Goal: Task Accomplishment & Management: Use online tool/utility

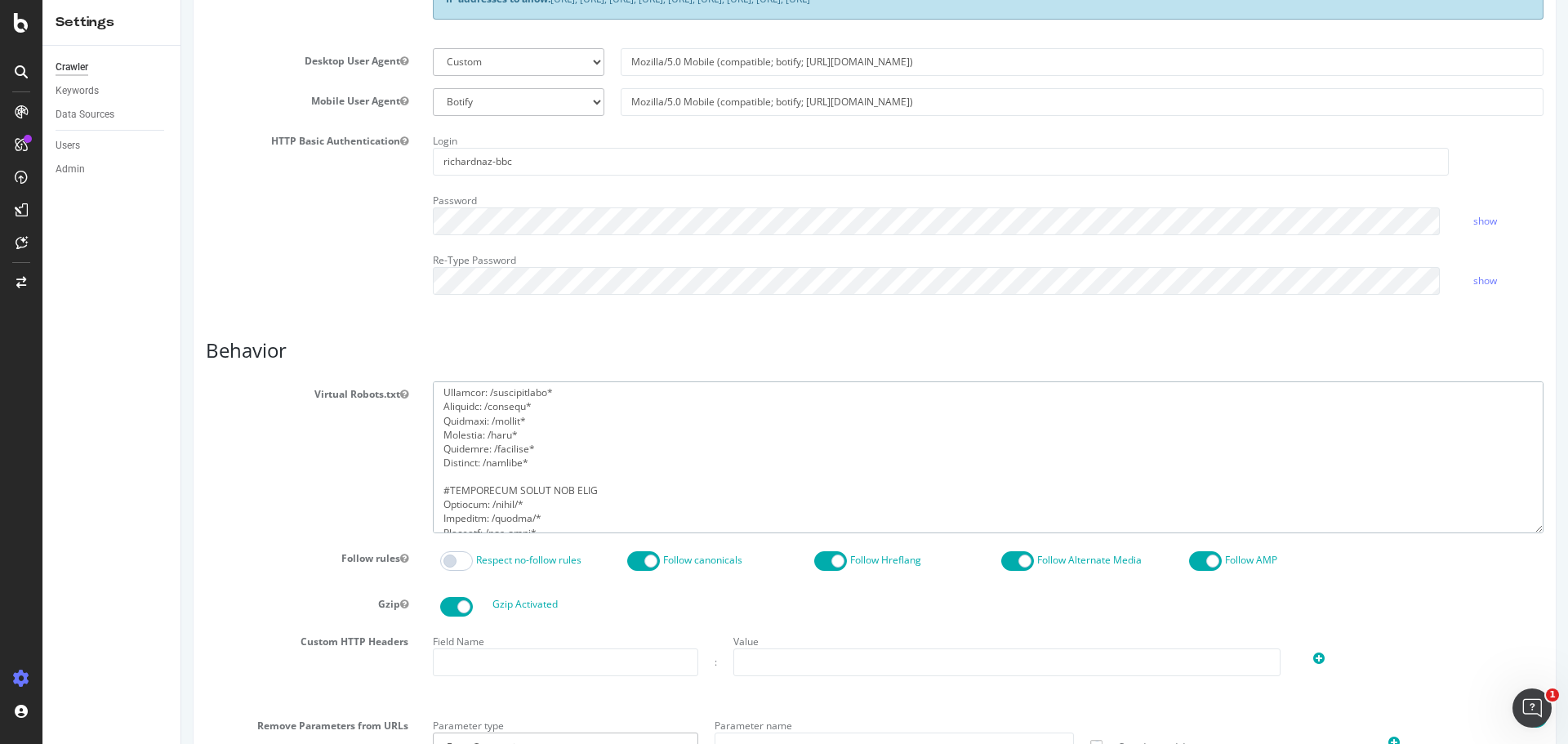
scroll to position [1386, 0]
drag, startPoint x: 520, startPoint y: 488, endPoint x: 483, endPoint y: 493, distance: 37.3
click at [483, 493] on textarea at bounding box center [989, 457] width 1111 height 151
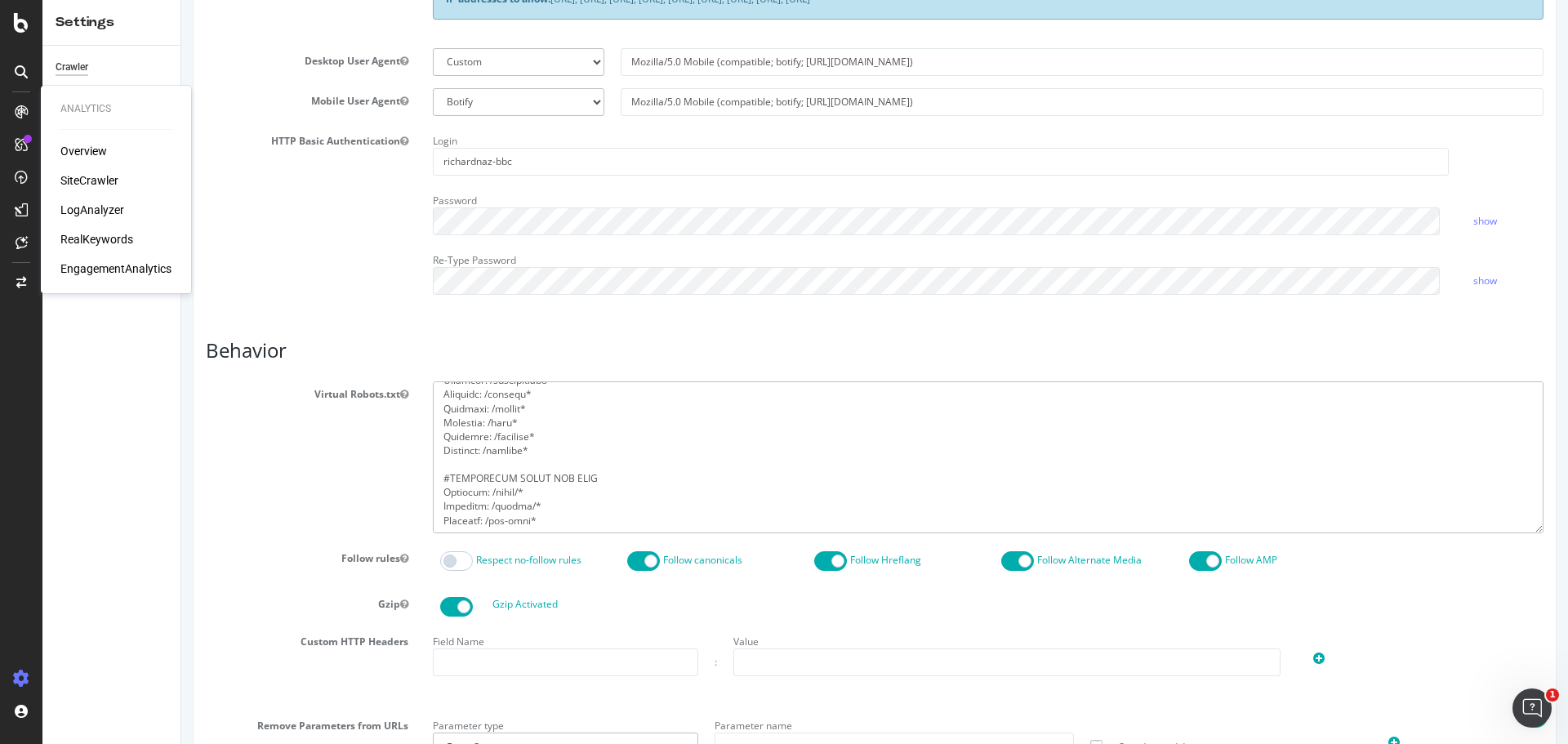
click at [521, 493] on textarea at bounding box center [989, 457] width 1111 height 151
click at [521, 494] on textarea at bounding box center [989, 457] width 1111 height 151
click at [534, 508] on textarea at bounding box center [989, 457] width 1111 height 151
drag, startPoint x: 534, startPoint y: 508, endPoint x: 482, endPoint y: 506, distance: 52.0
click at [482, 506] on textarea at bounding box center [989, 457] width 1111 height 151
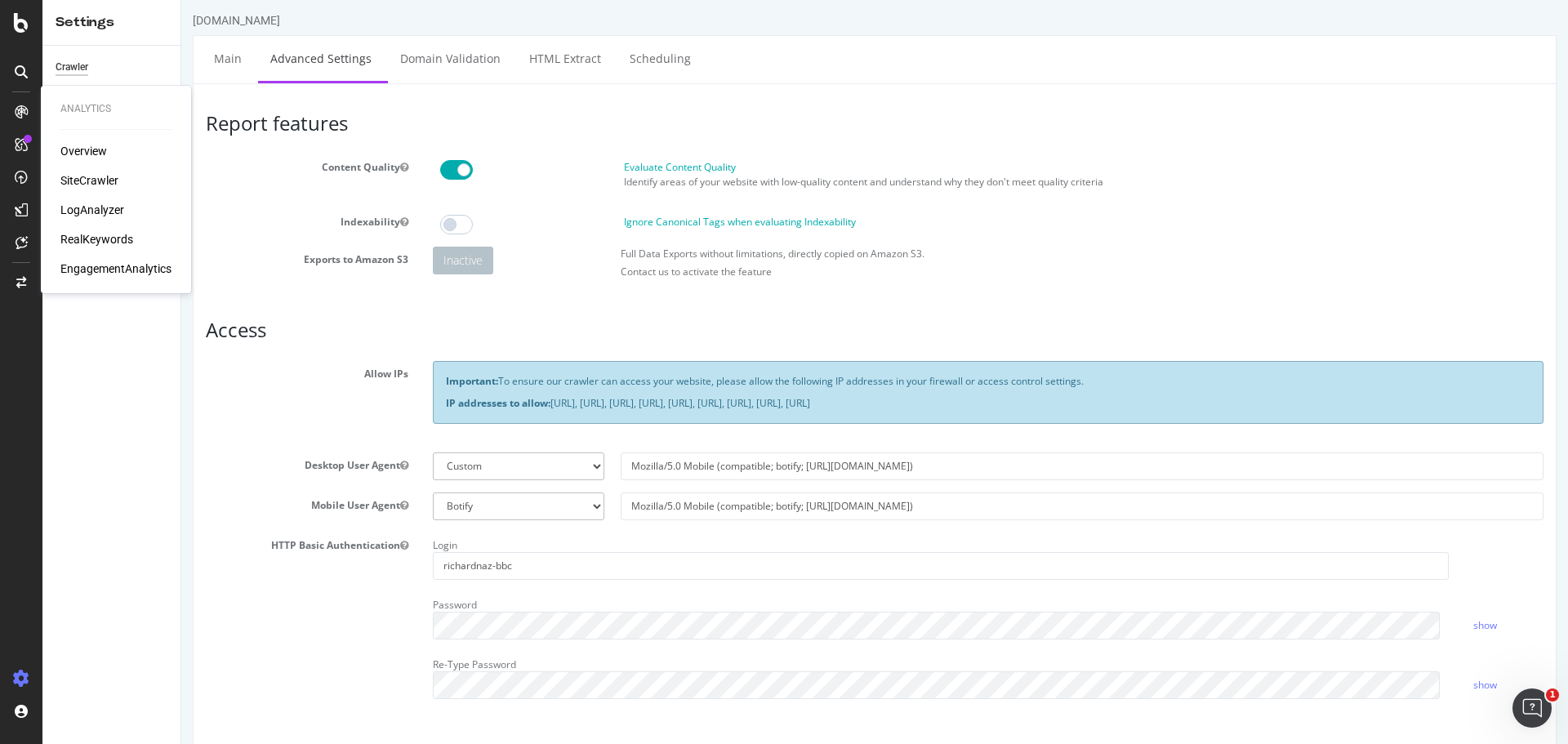
scroll to position [0, 0]
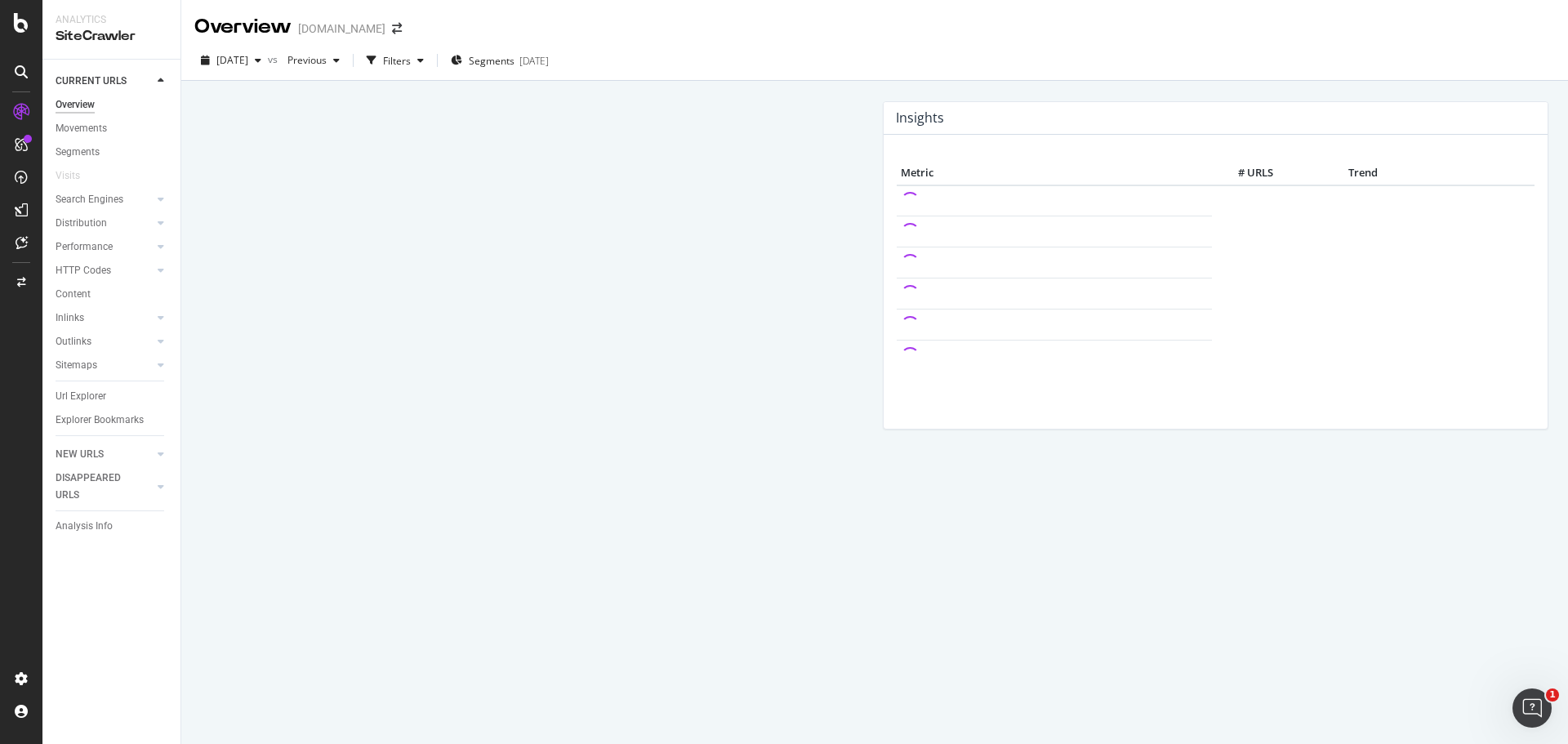
drag, startPoint x: 79, startPoint y: 396, endPoint x: 493, endPoint y: 160, distance: 476.5
click at [79, 396] on div "Url Explorer" at bounding box center [81, 397] width 51 height 18
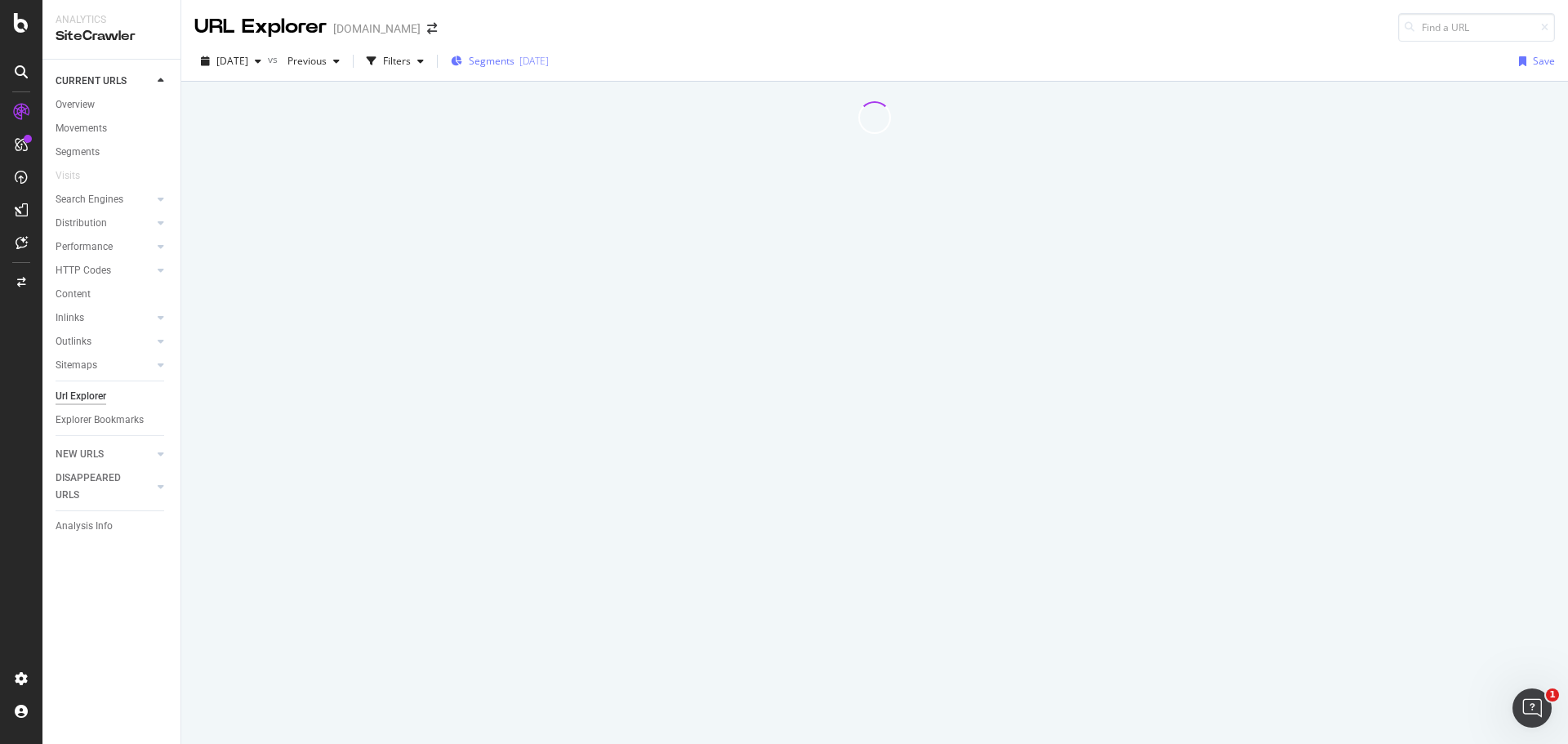
click at [549, 59] on div "2025-09-12" at bounding box center [534, 61] width 29 height 14
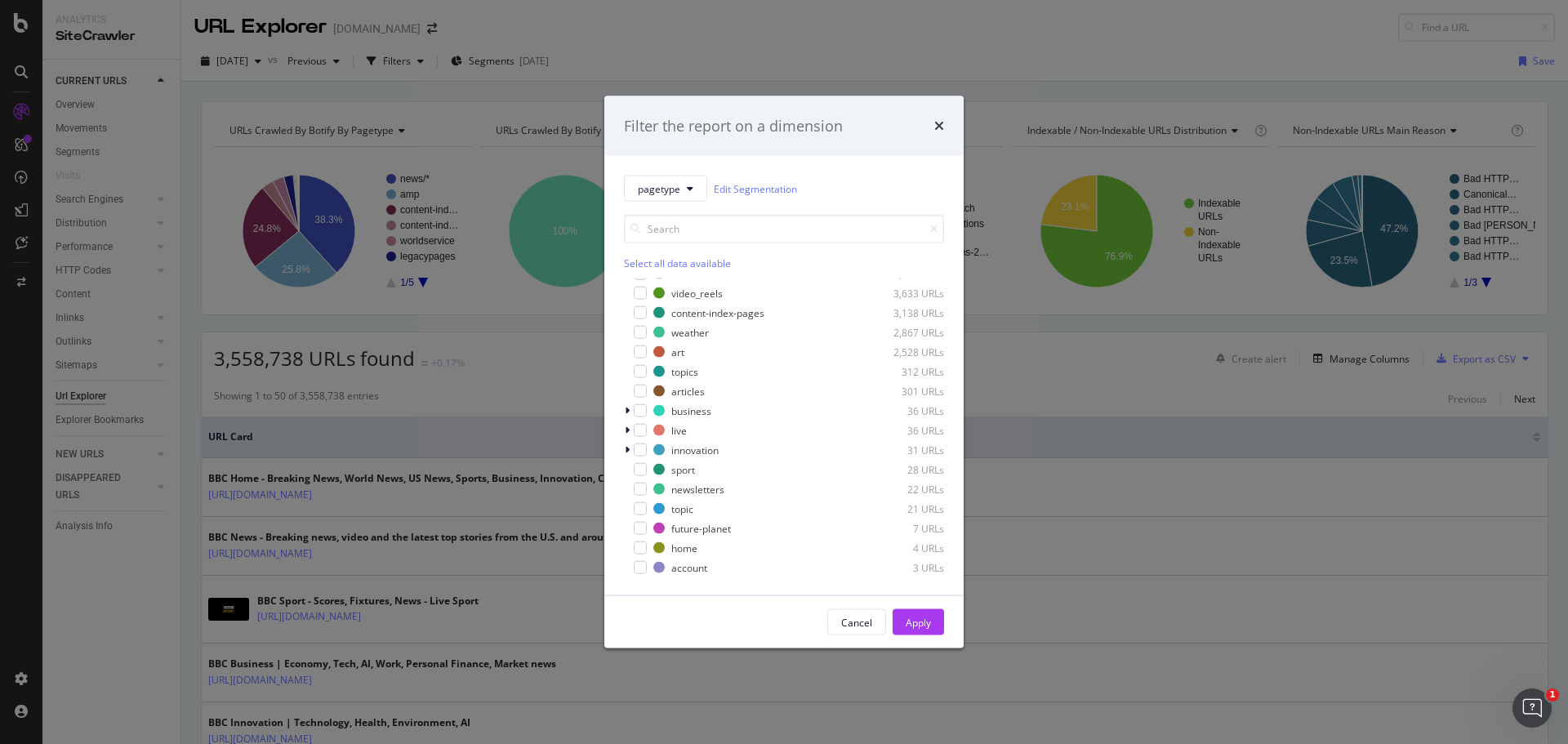
scroll to position [220, 0]
click at [638, 458] on div "modal" at bounding box center [640, 459] width 13 height 13
click at [913, 620] on div "Apply" at bounding box center [918, 622] width 25 height 14
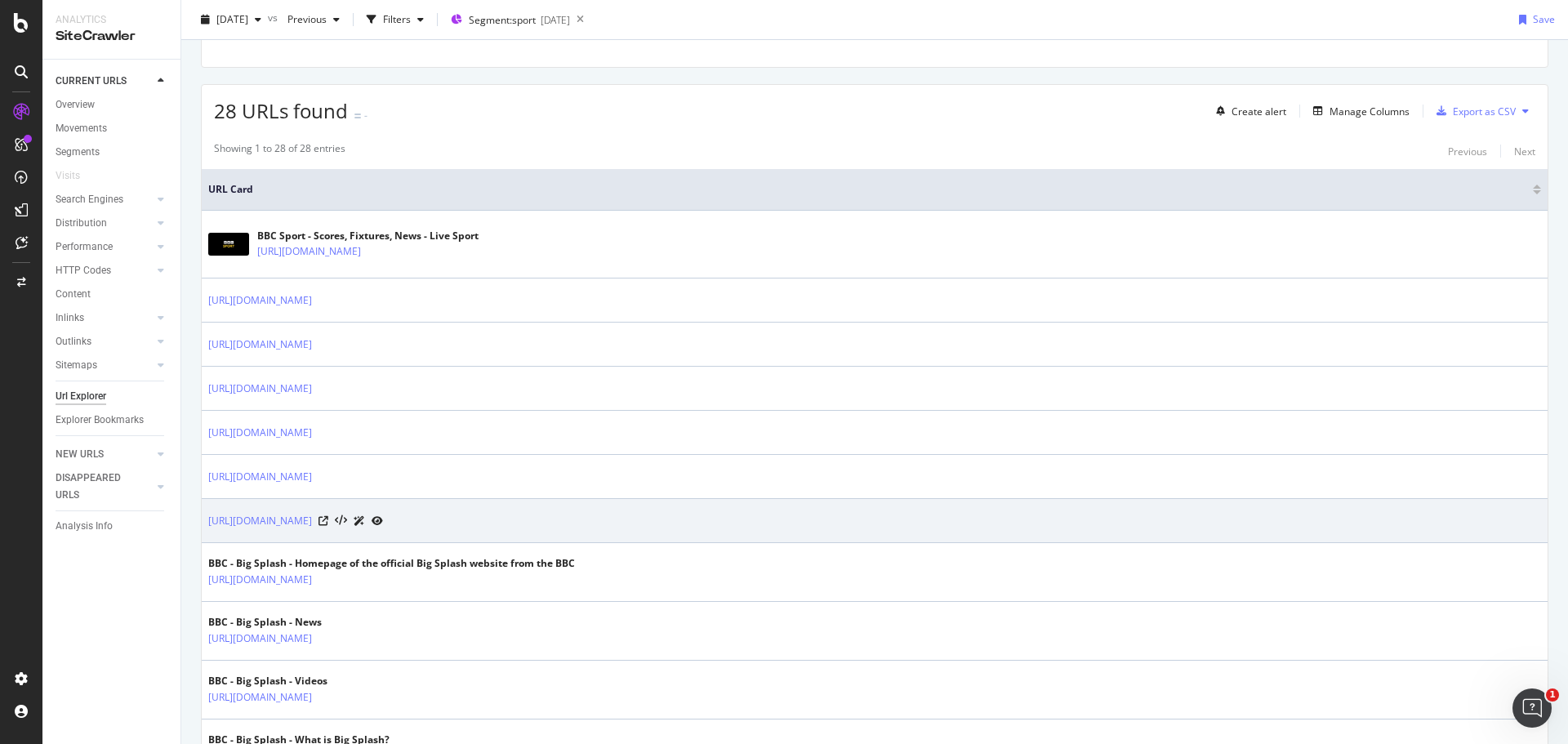
scroll to position [219, 0]
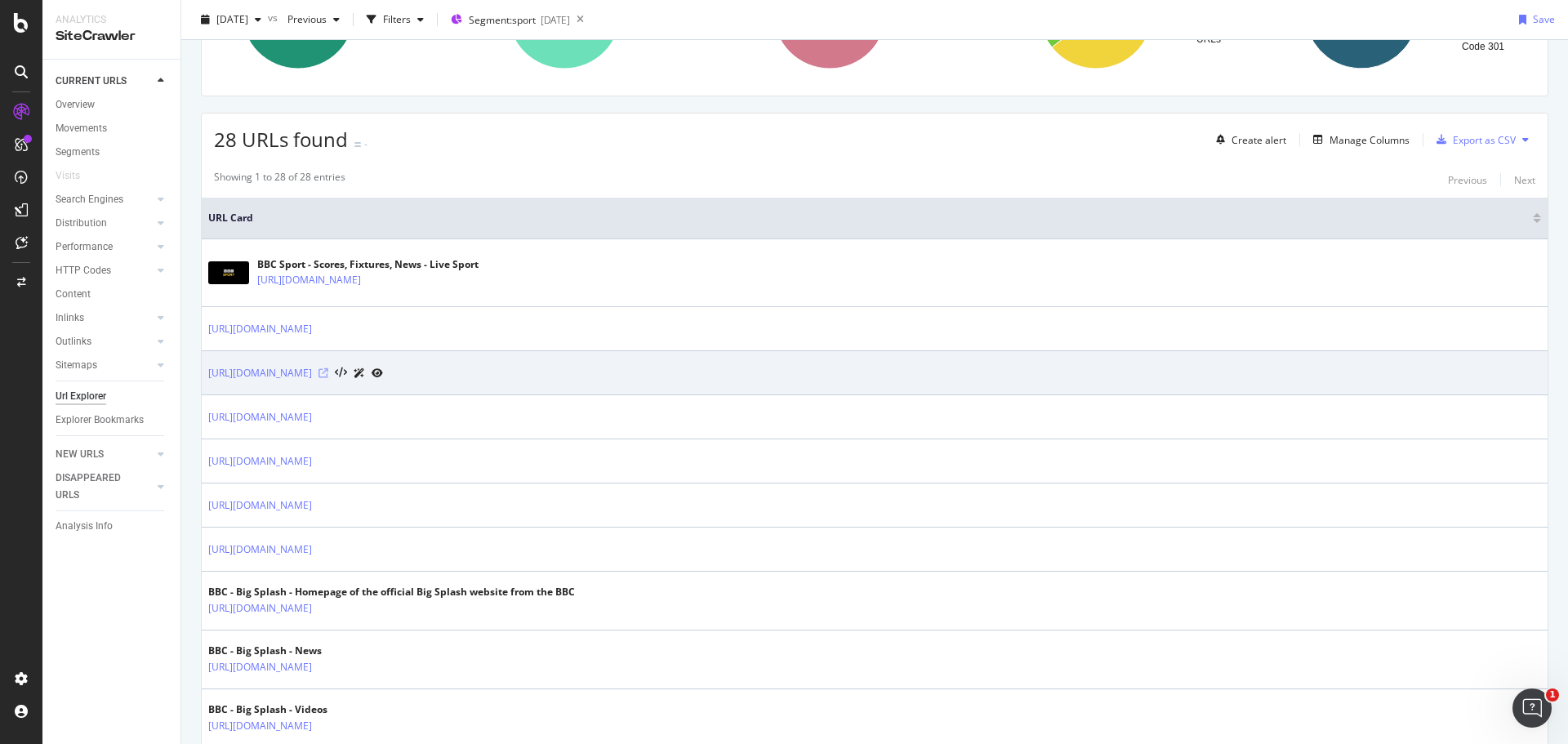
click at [328, 370] on icon at bounding box center [324, 373] width 10 height 10
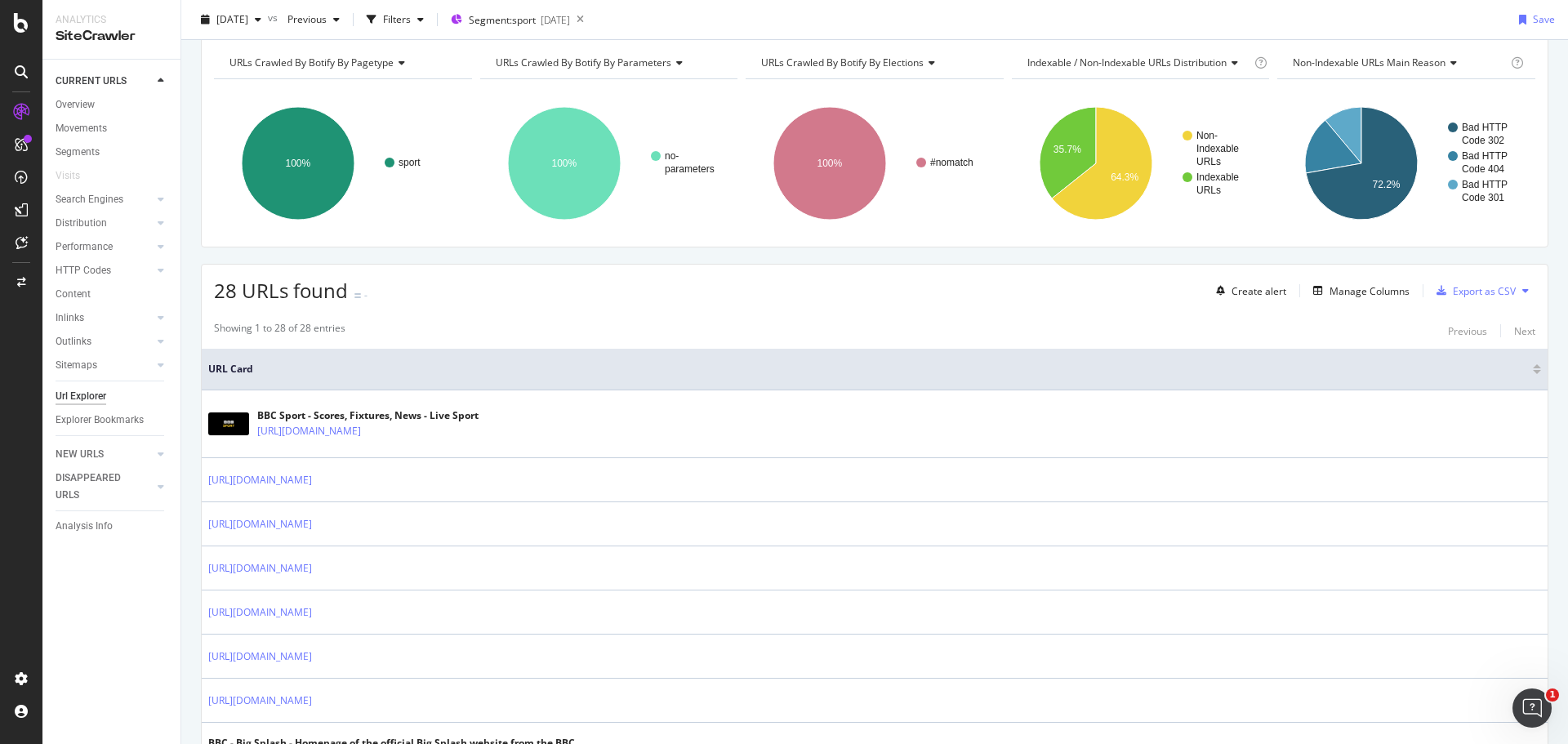
scroll to position [0, 0]
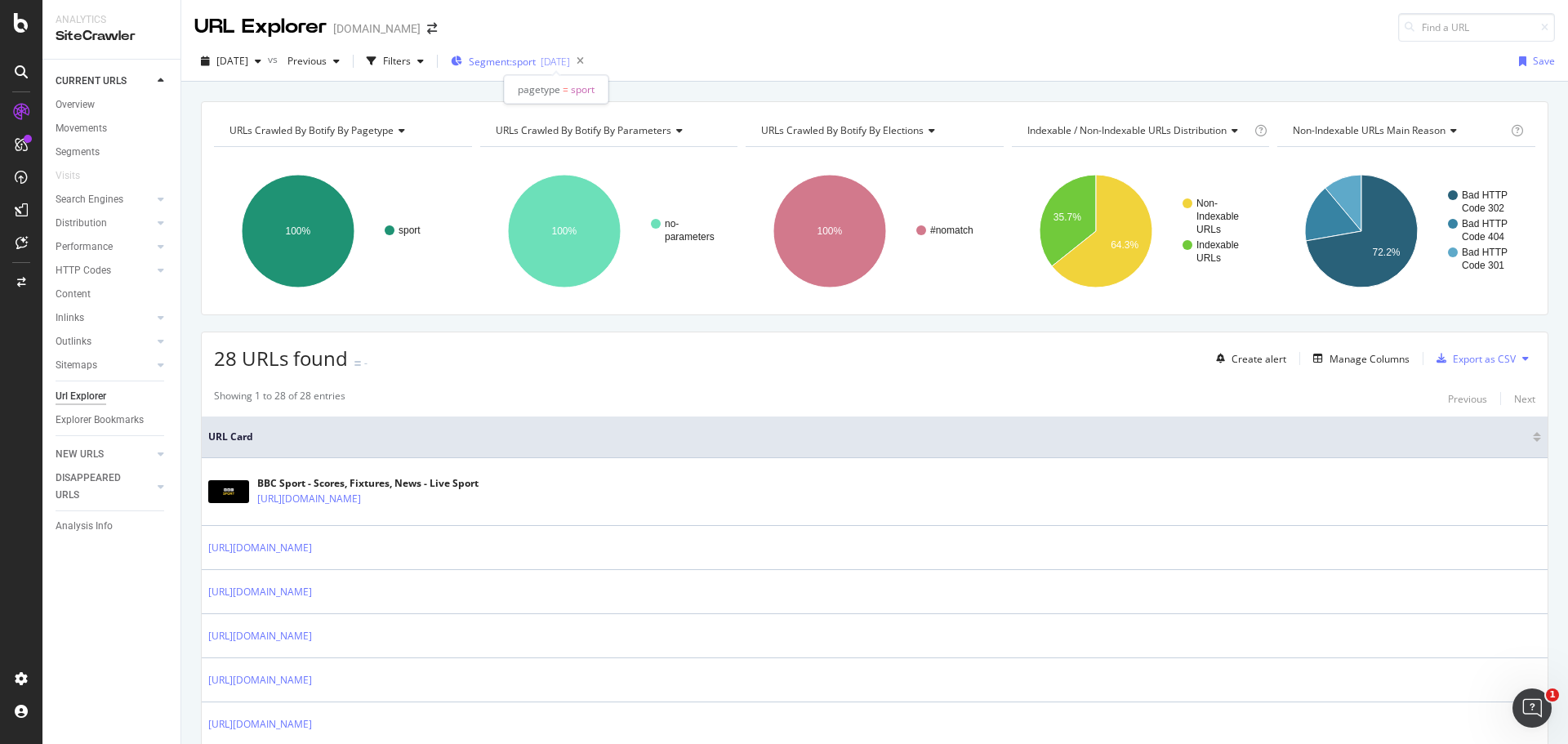
click at [570, 61] on div "2025-09-12" at bounding box center [555, 62] width 29 height 14
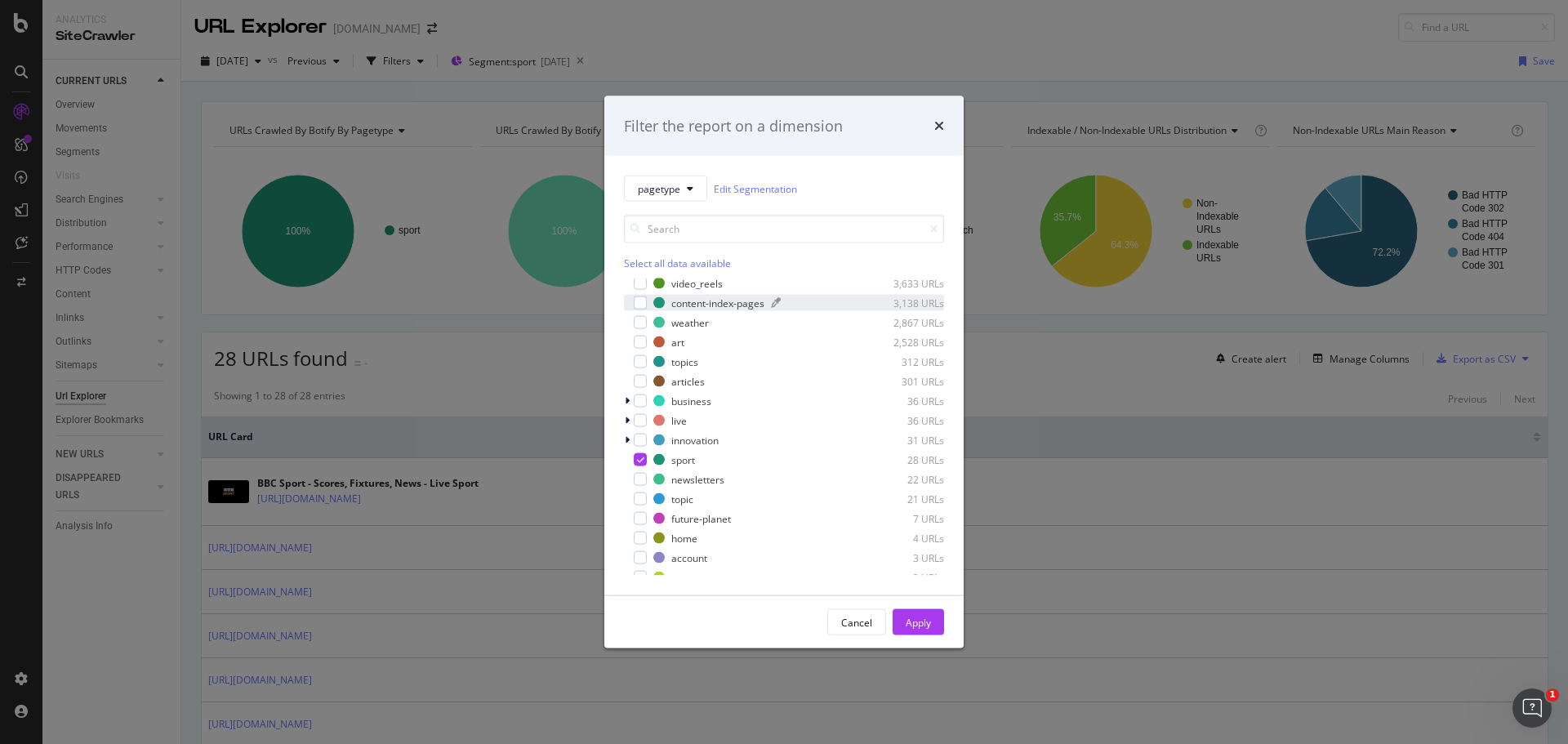
scroll to position [268, 0]
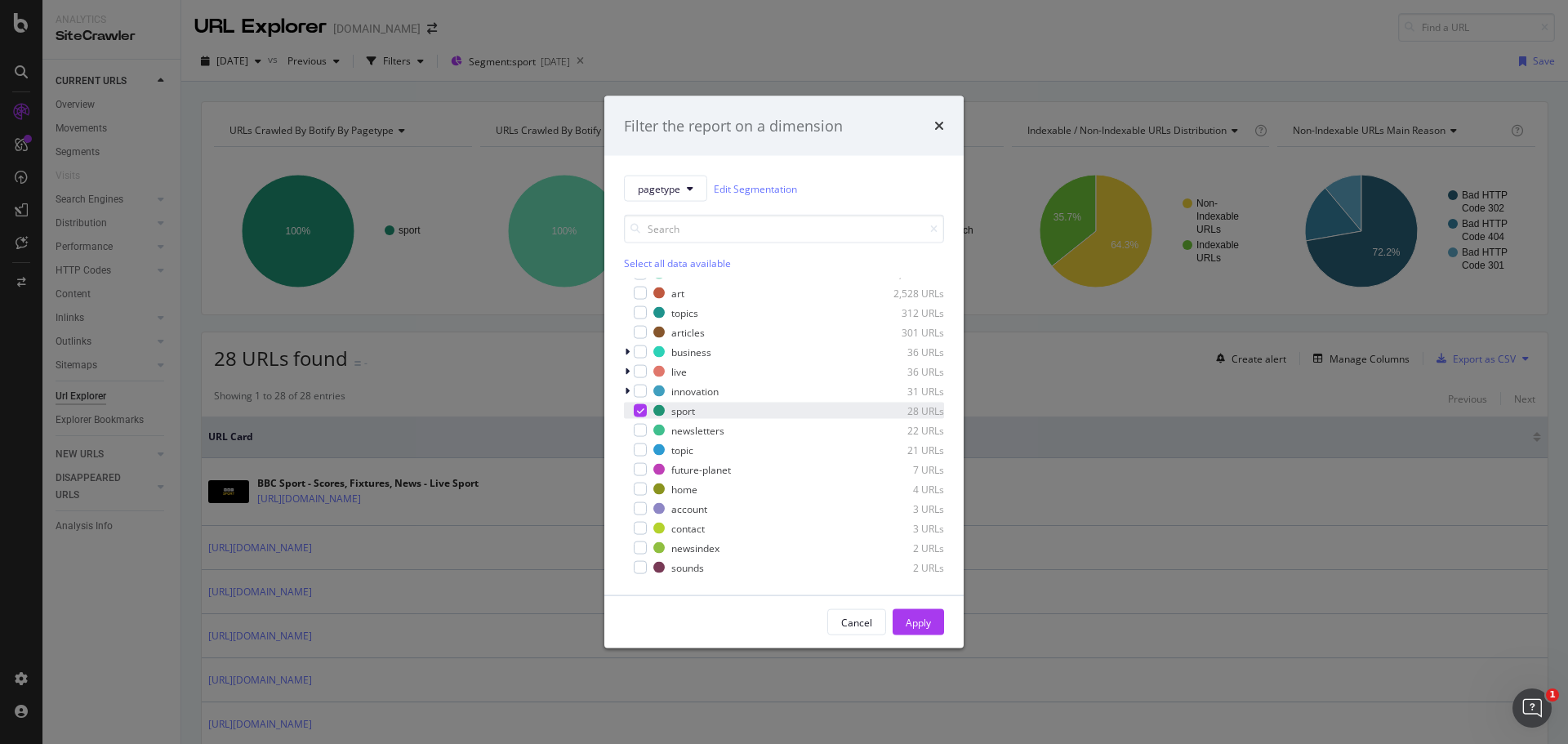
click at [640, 410] on icon "modal" at bounding box center [640, 411] width 8 height 8
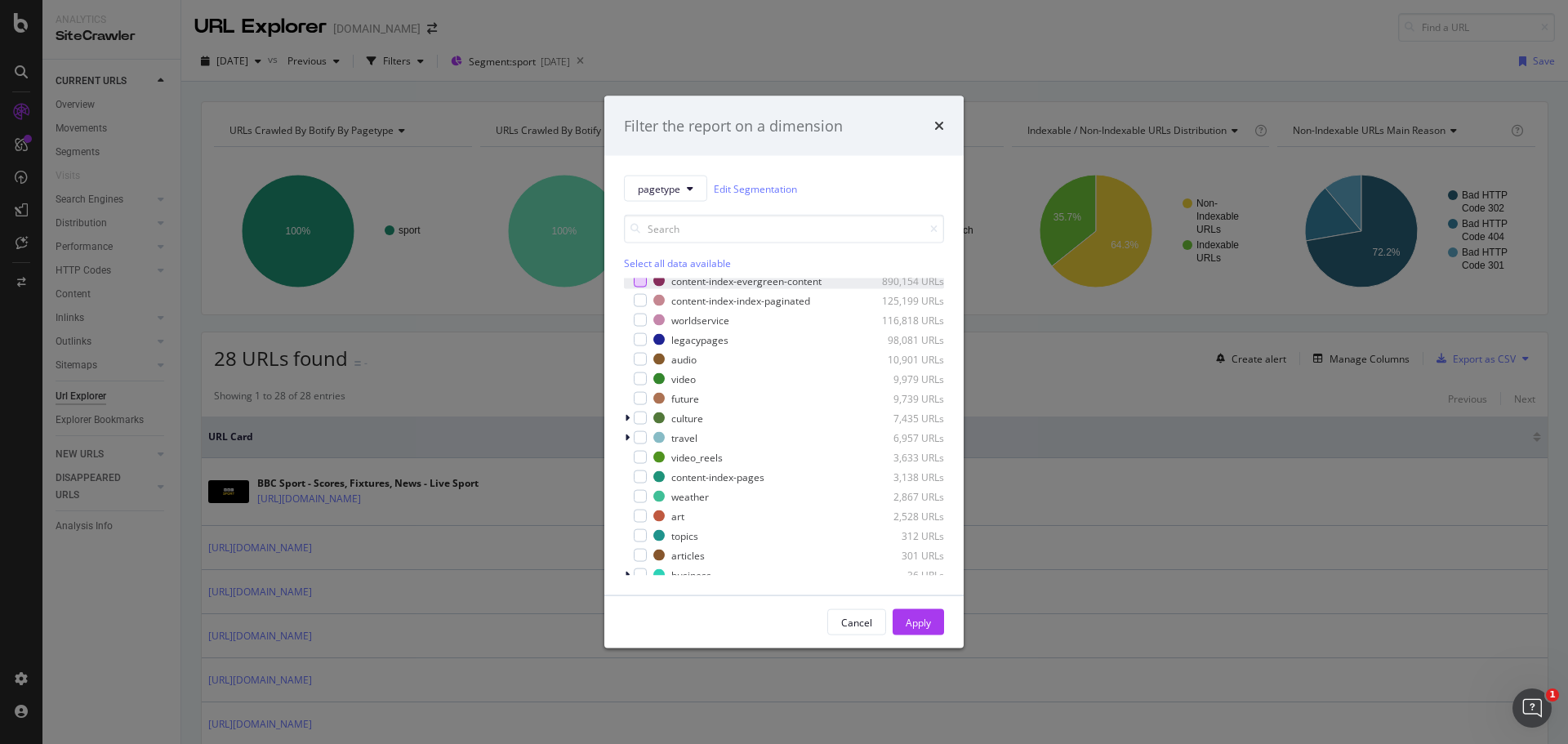
scroll to position [0, 0]
click at [629, 287] on div "modal" at bounding box center [629, 287] width 10 height 17
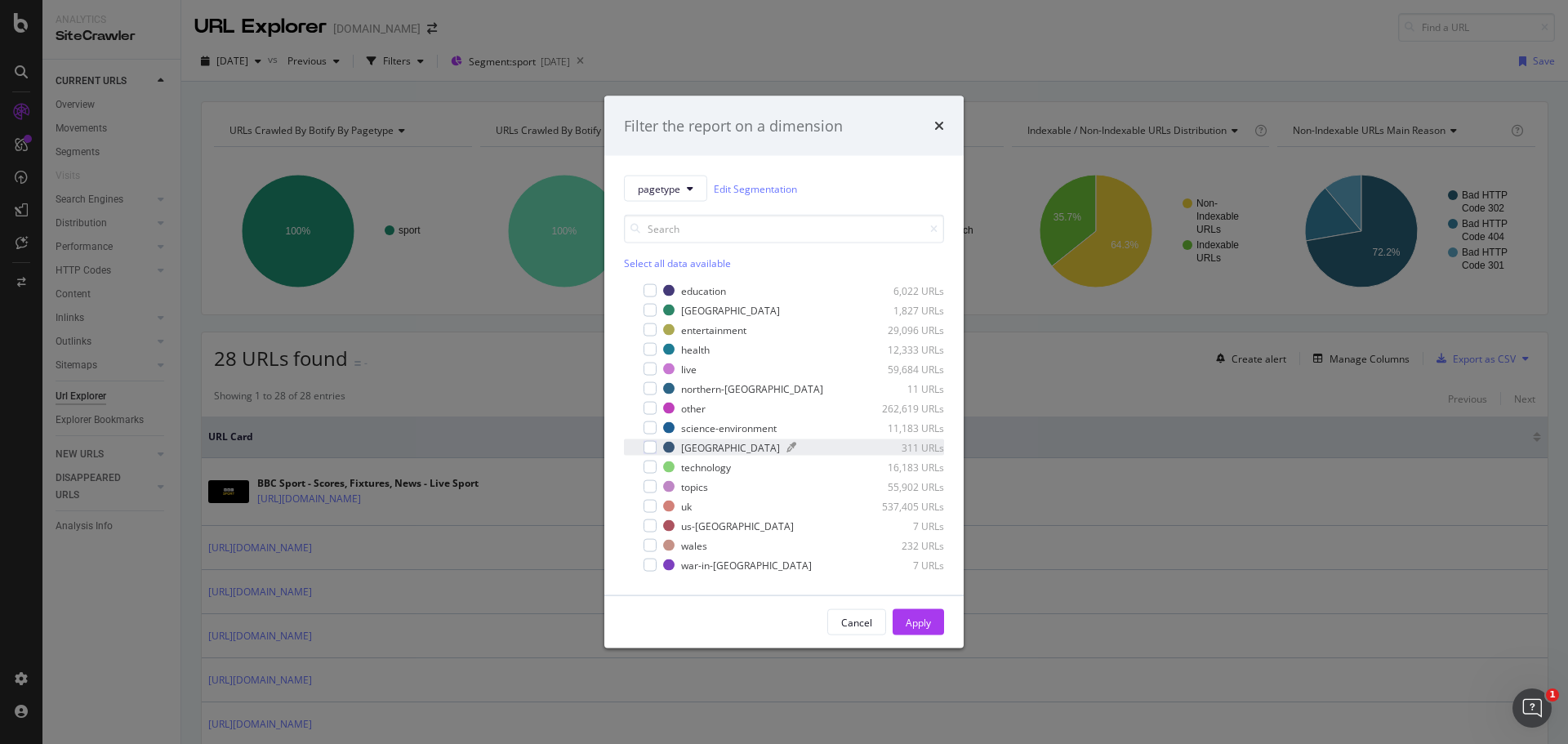
scroll to position [82, 0]
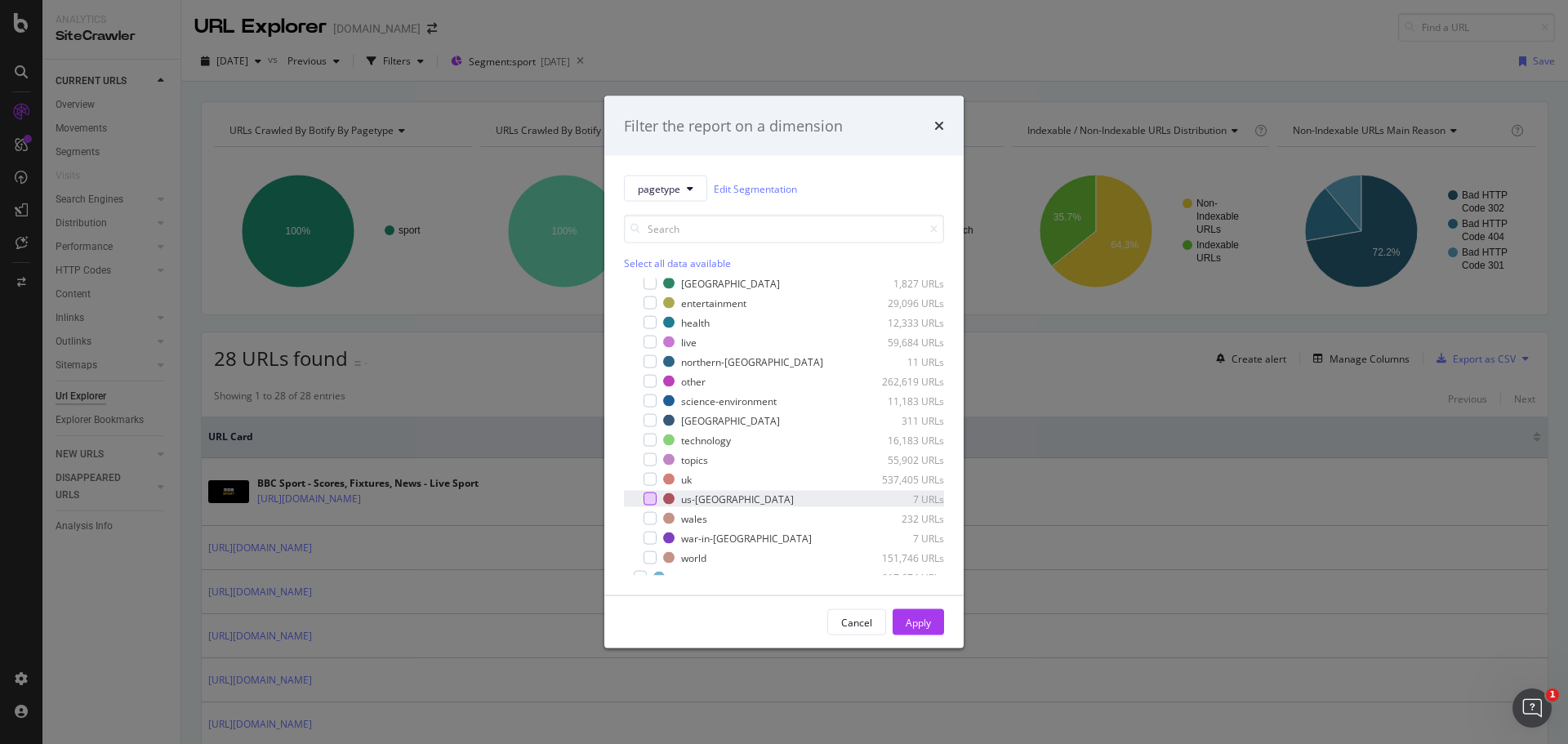
click at [648, 499] on div "modal" at bounding box center [650, 499] width 13 height 13
click at [920, 619] on div "Apply" at bounding box center [918, 622] width 25 height 14
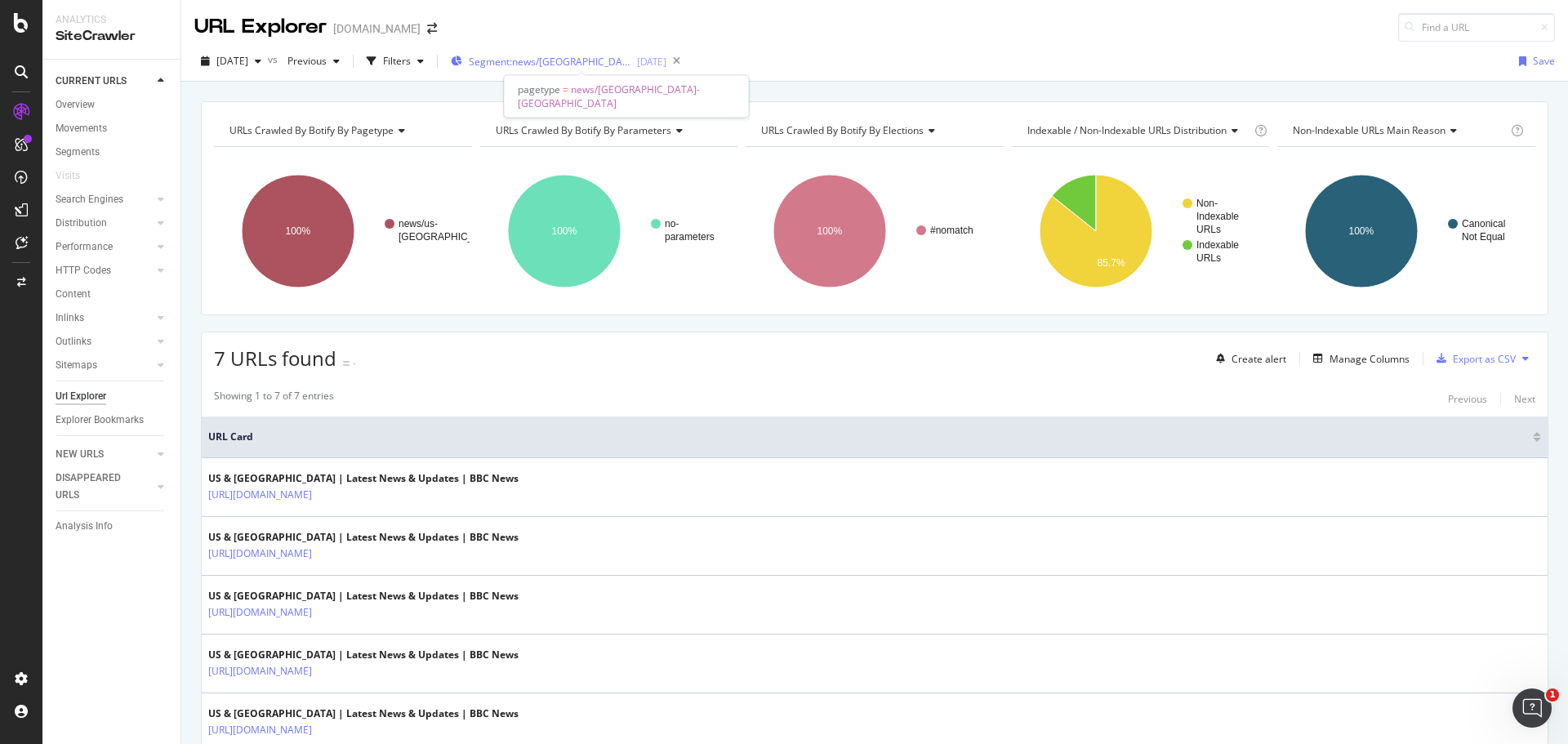
click at [666, 63] on div "2025-09-12" at bounding box center [651, 62] width 29 height 14
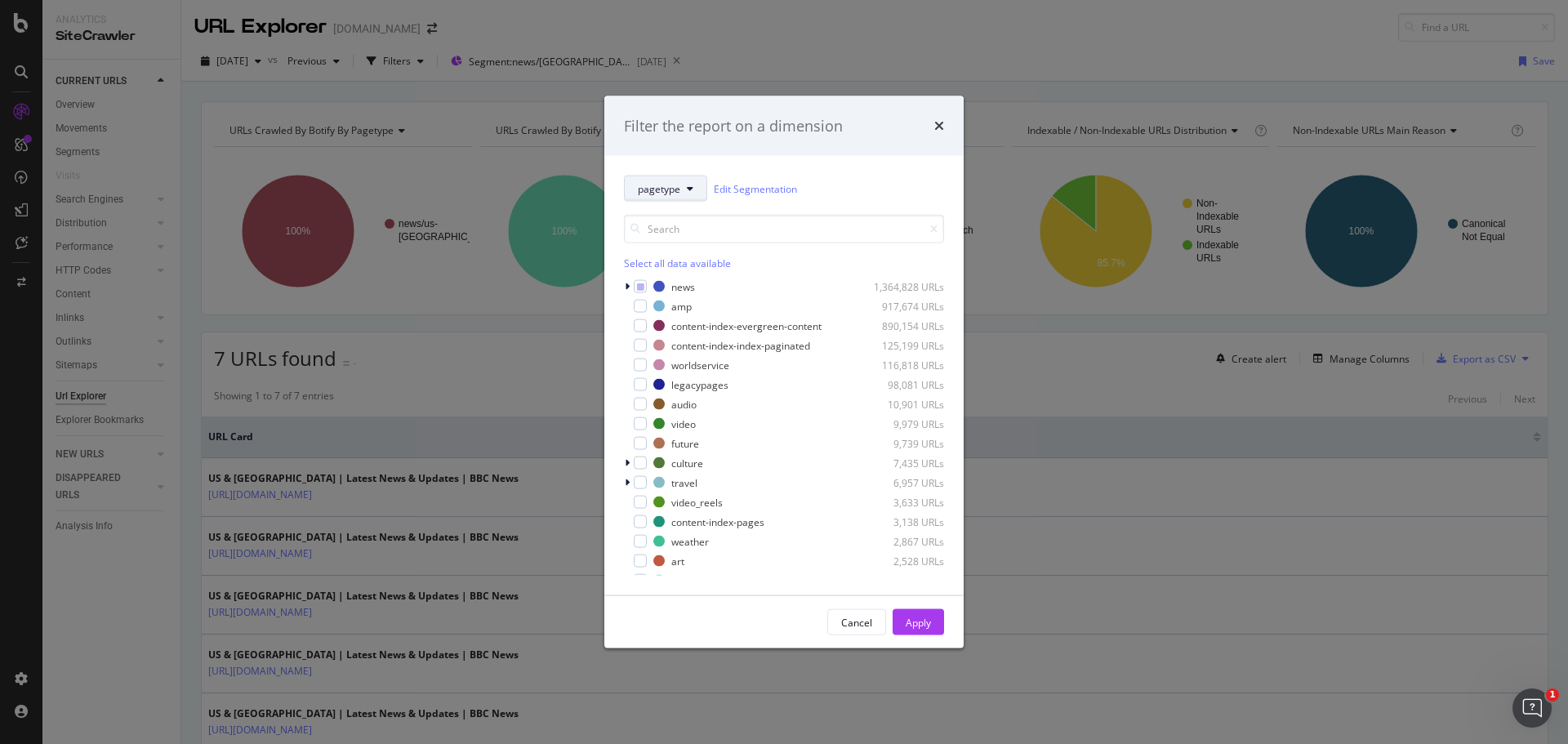
click at [691, 189] on icon "modal" at bounding box center [690, 189] width 7 height 10
click at [706, 282] on span "Parameters" at bounding box center [690, 278] width 105 height 15
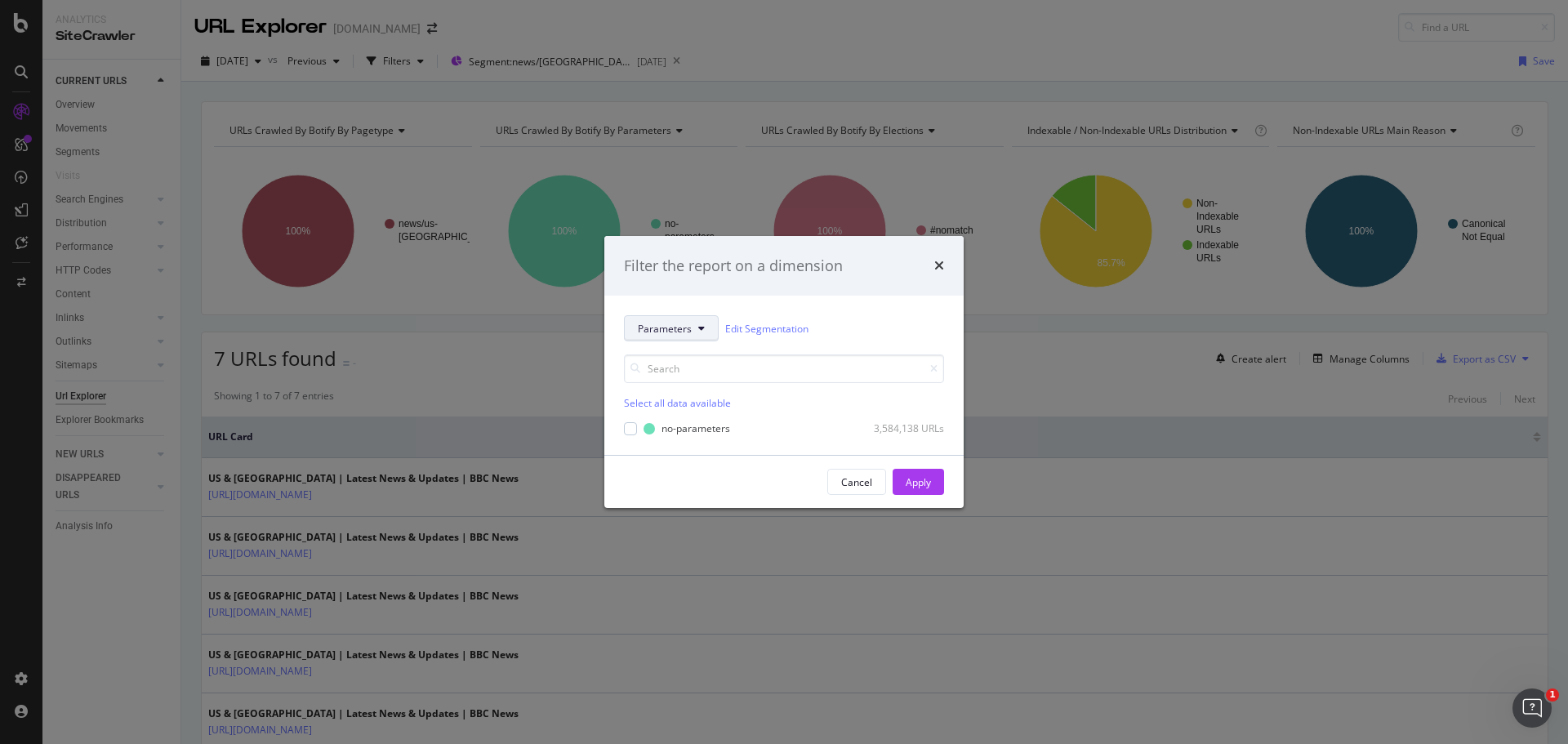
click at [699, 328] on icon "modal" at bounding box center [702, 328] width 7 height 10
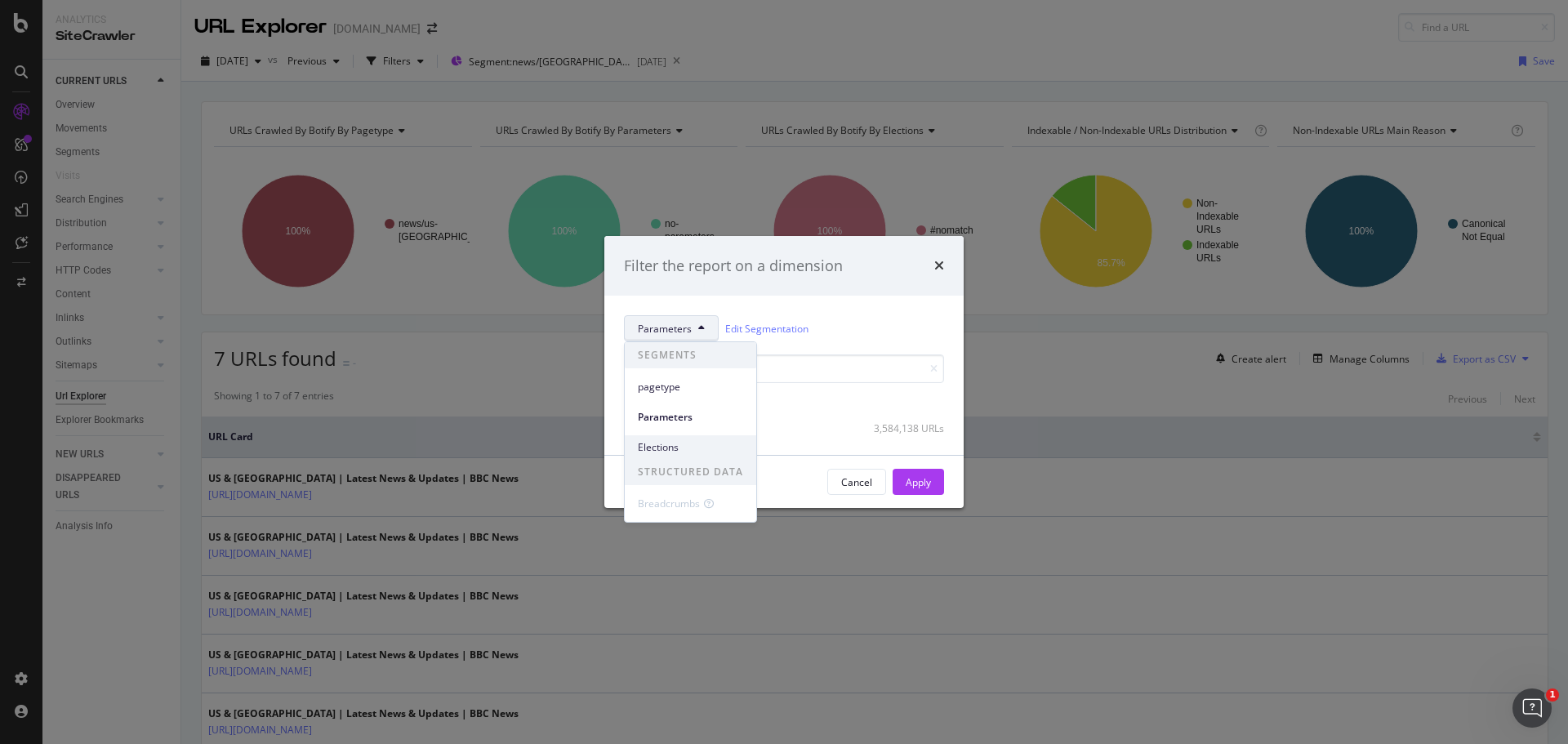
click at [688, 445] on span "Elections" at bounding box center [690, 448] width 105 height 15
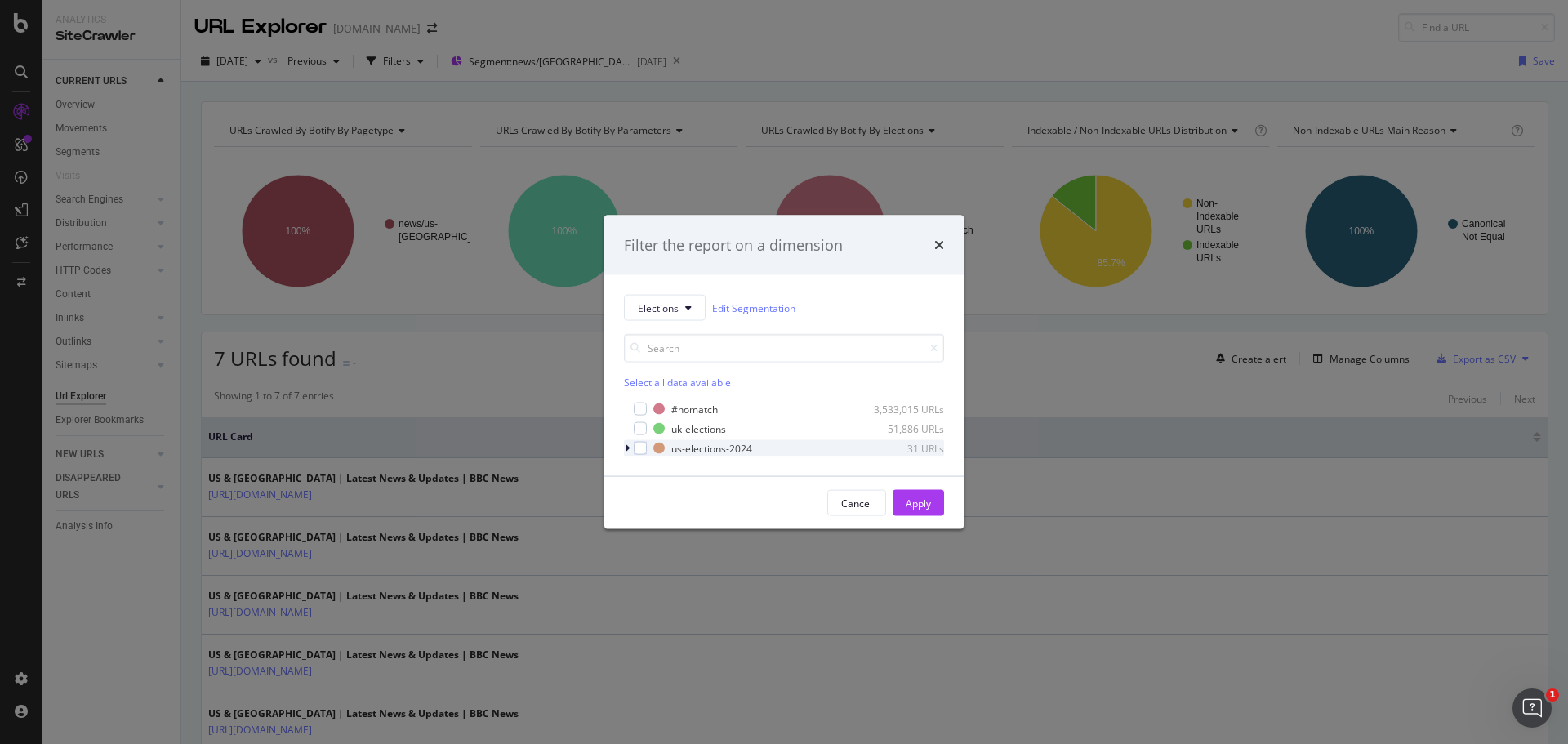
click at [624, 453] on div "modal" at bounding box center [629, 448] width 10 height 17
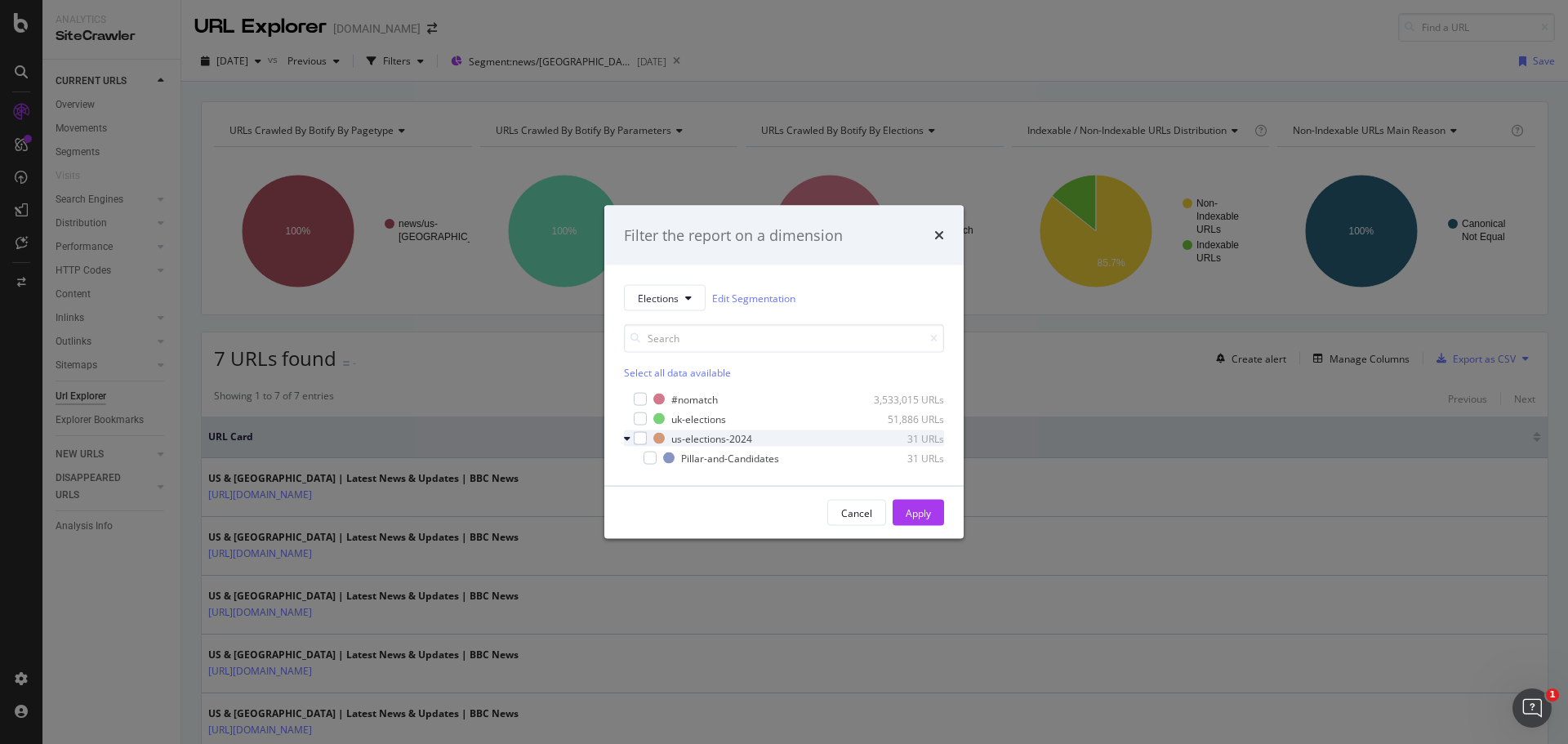
click at [625, 438] on icon "modal" at bounding box center [627, 439] width 7 height 10
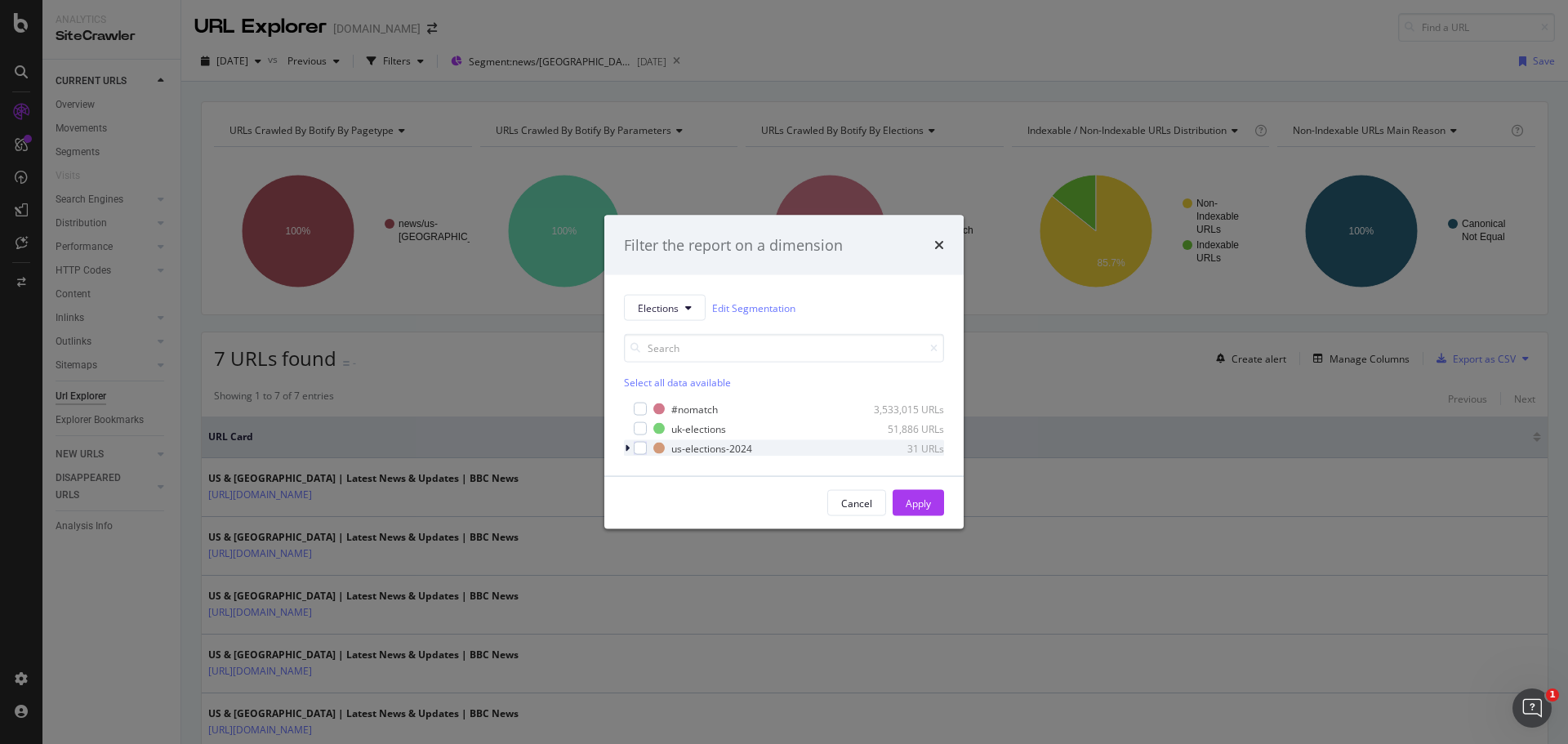
click at [625, 448] on icon "modal" at bounding box center [627, 448] width 5 height 10
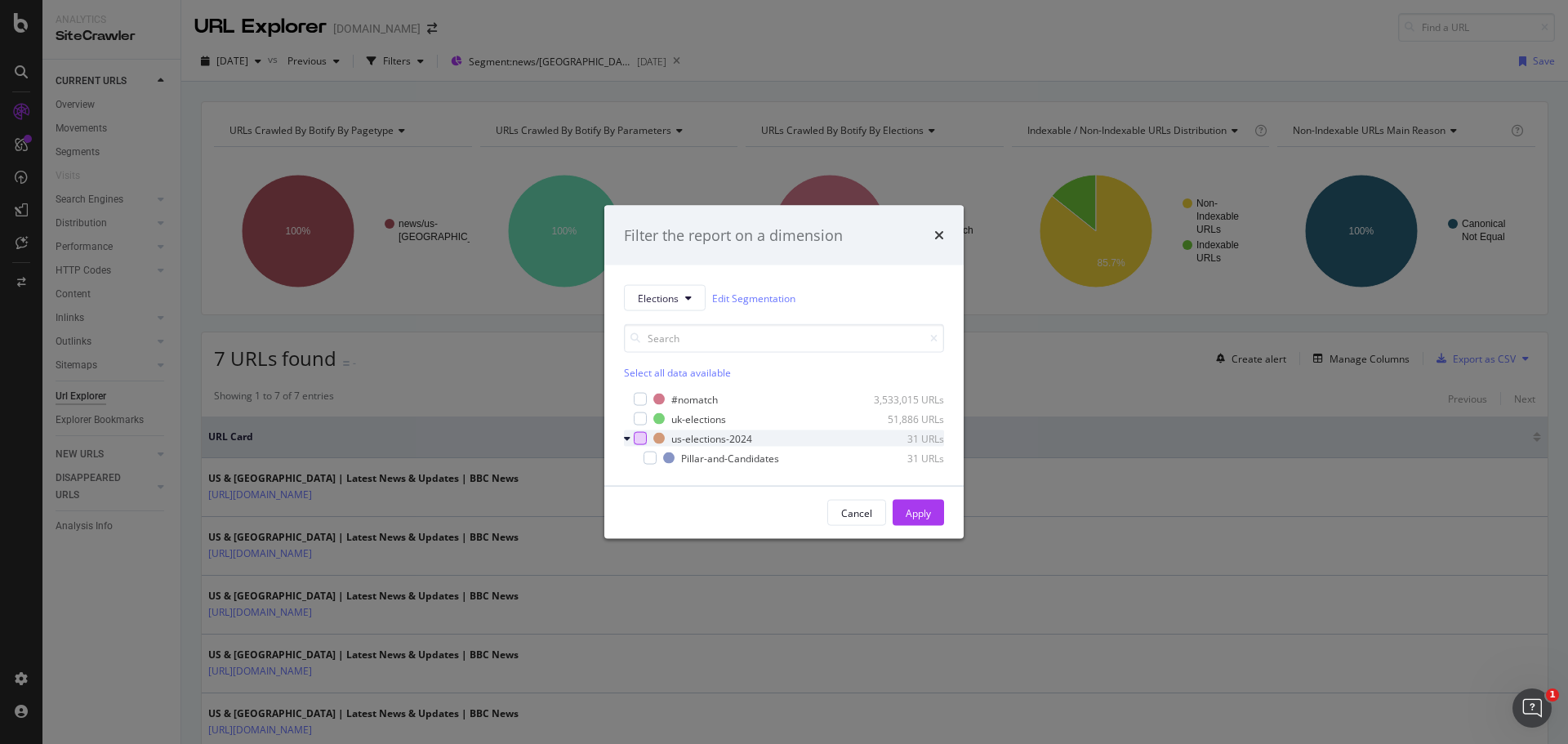
click at [640, 440] on div "modal" at bounding box center [640, 439] width 13 height 13
click at [923, 514] on div "Apply" at bounding box center [918, 513] width 25 height 14
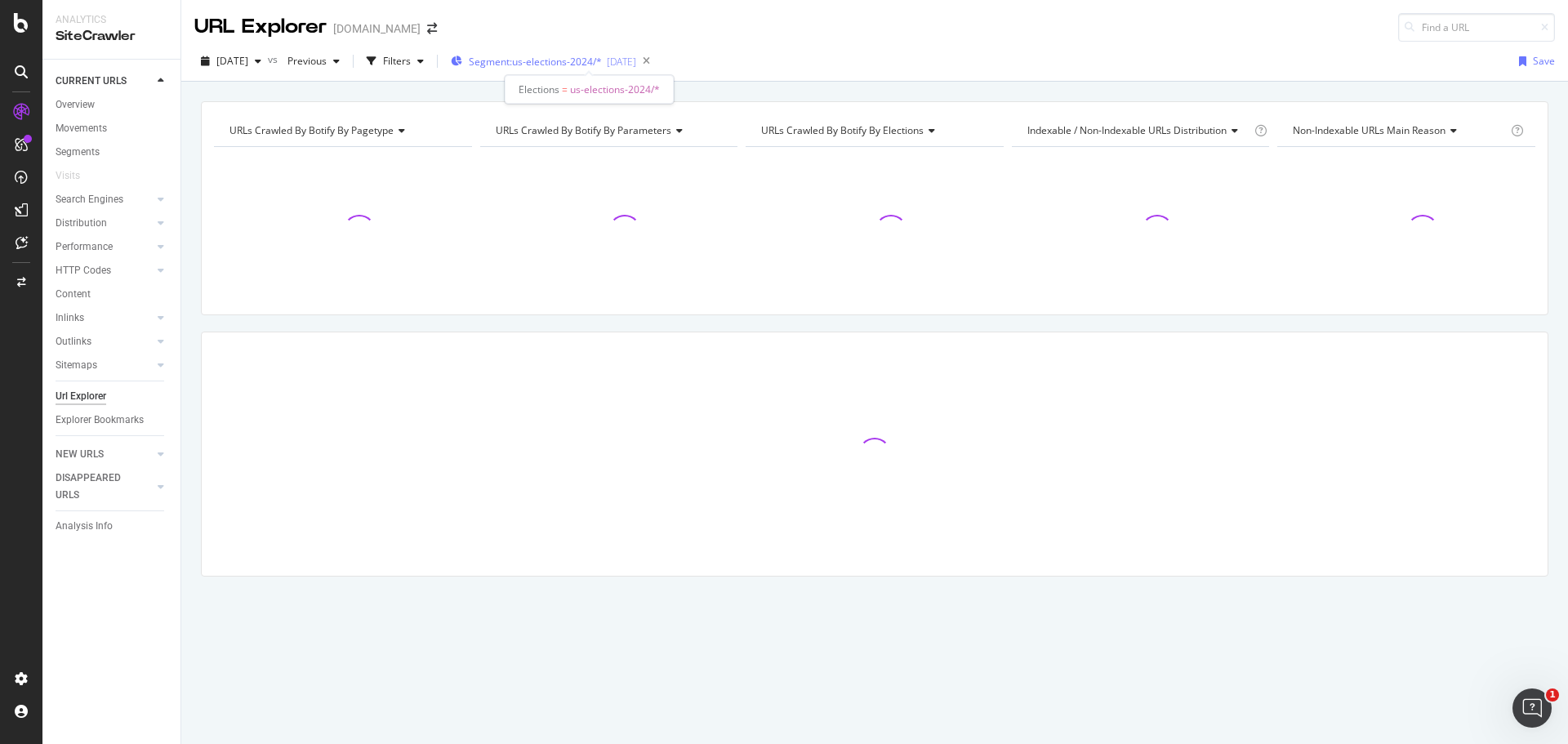
click at [602, 58] on span "Segment: us-elections-2024/*" at bounding box center [535, 62] width 133 height 14
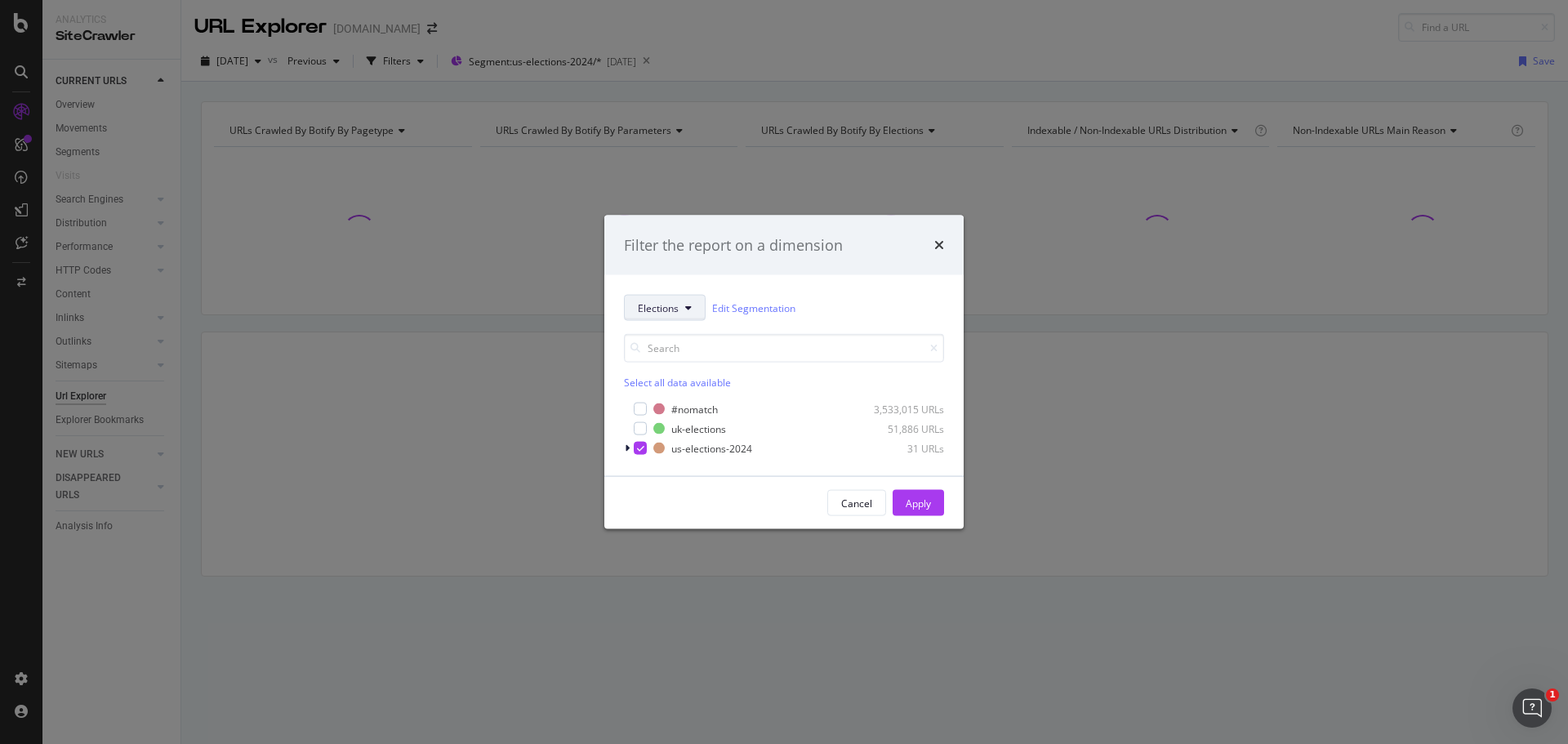
click at [665, 306] on span "Elections" at bounding box center [658, 307] width 41 height 14
click at [673, 365] on span "pagetype" at bounding box center [690, 367] width 105 height 15
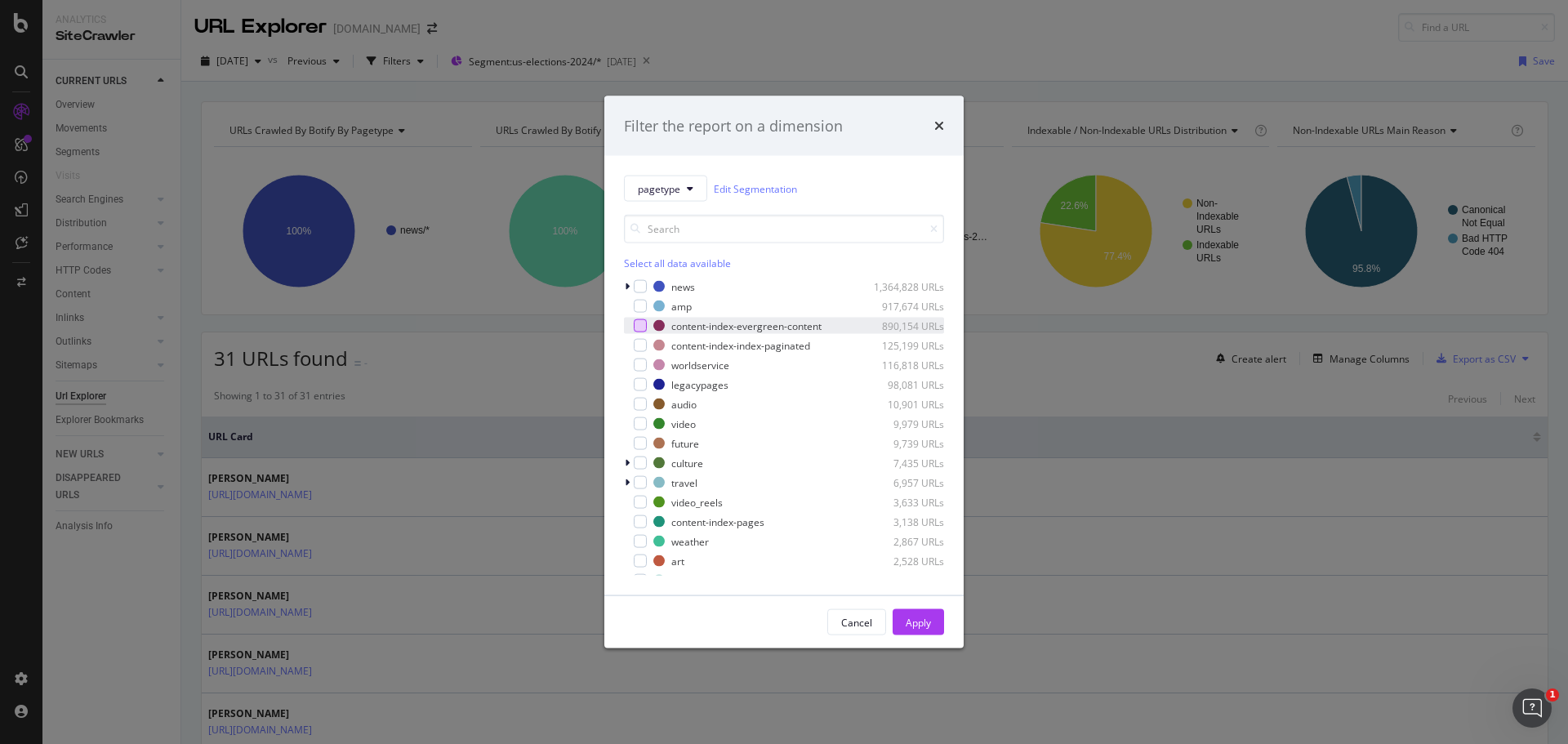
click at [640, 326] on div "modal" at bounding box center [640, 326] width 13 height 13
click at [918, 622] on div "Apply" at bounding box center [918, 622] width 25 height 14
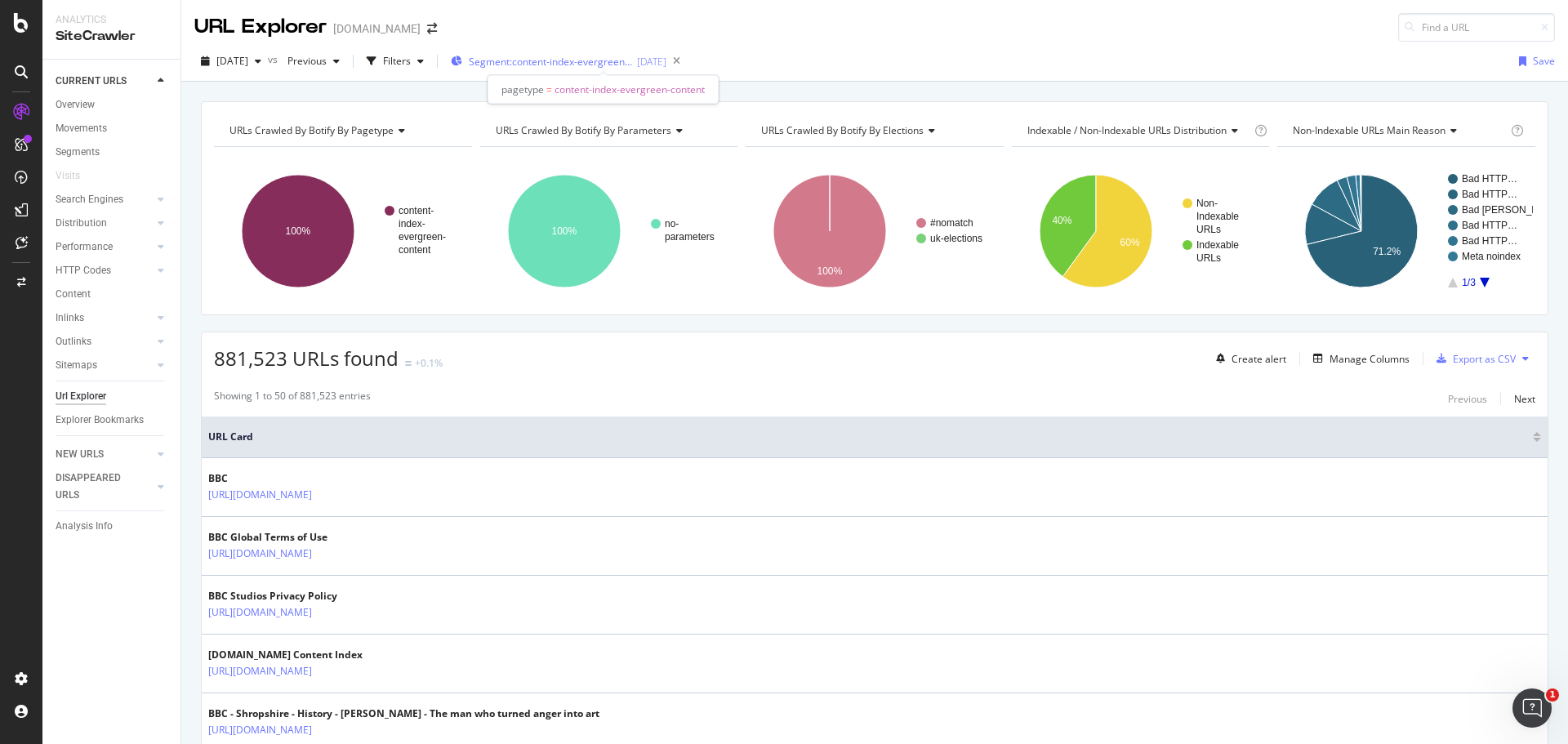
click at [629, 64] on span "Segment: content-index-evergreen-content" at bounding box center [551, 62] width 164 height 14
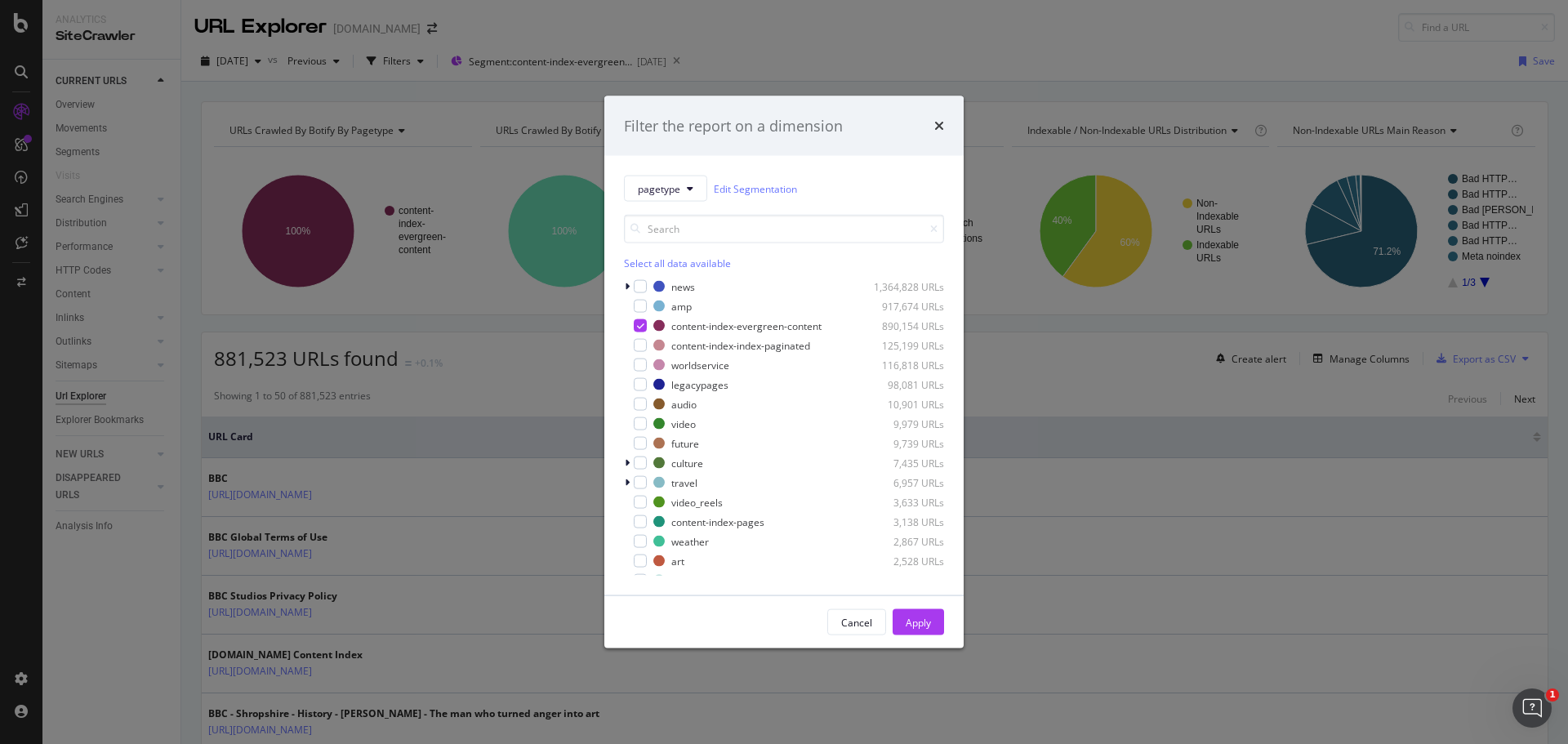
click at [933, 129] on div "Filter the report on a dimension" at bounding box center [784, 125] width 321 height 21
click at [942, 122] on icon "times" at bounding box center [939, 126] width 10 height 13
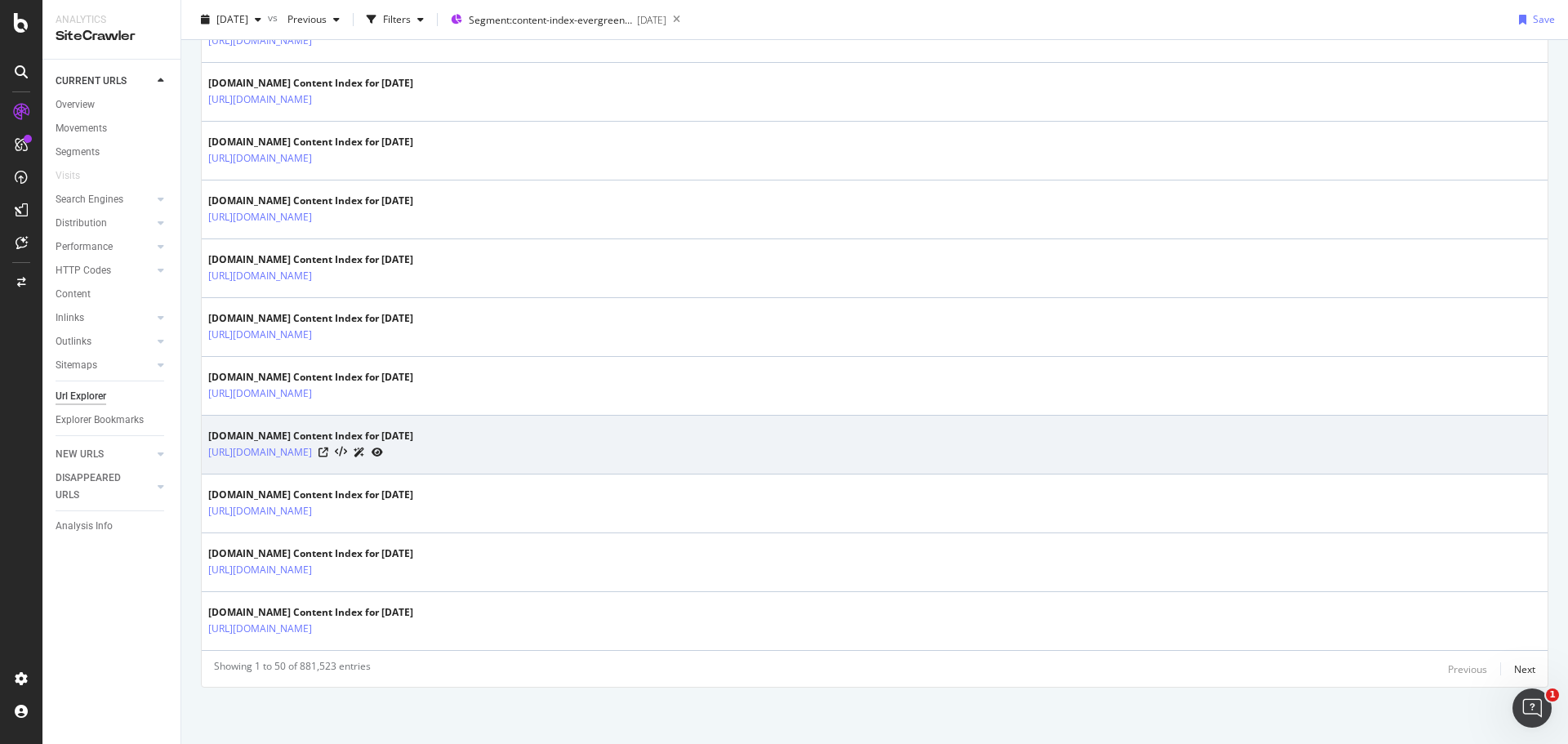
scroll to position [2455, 0]
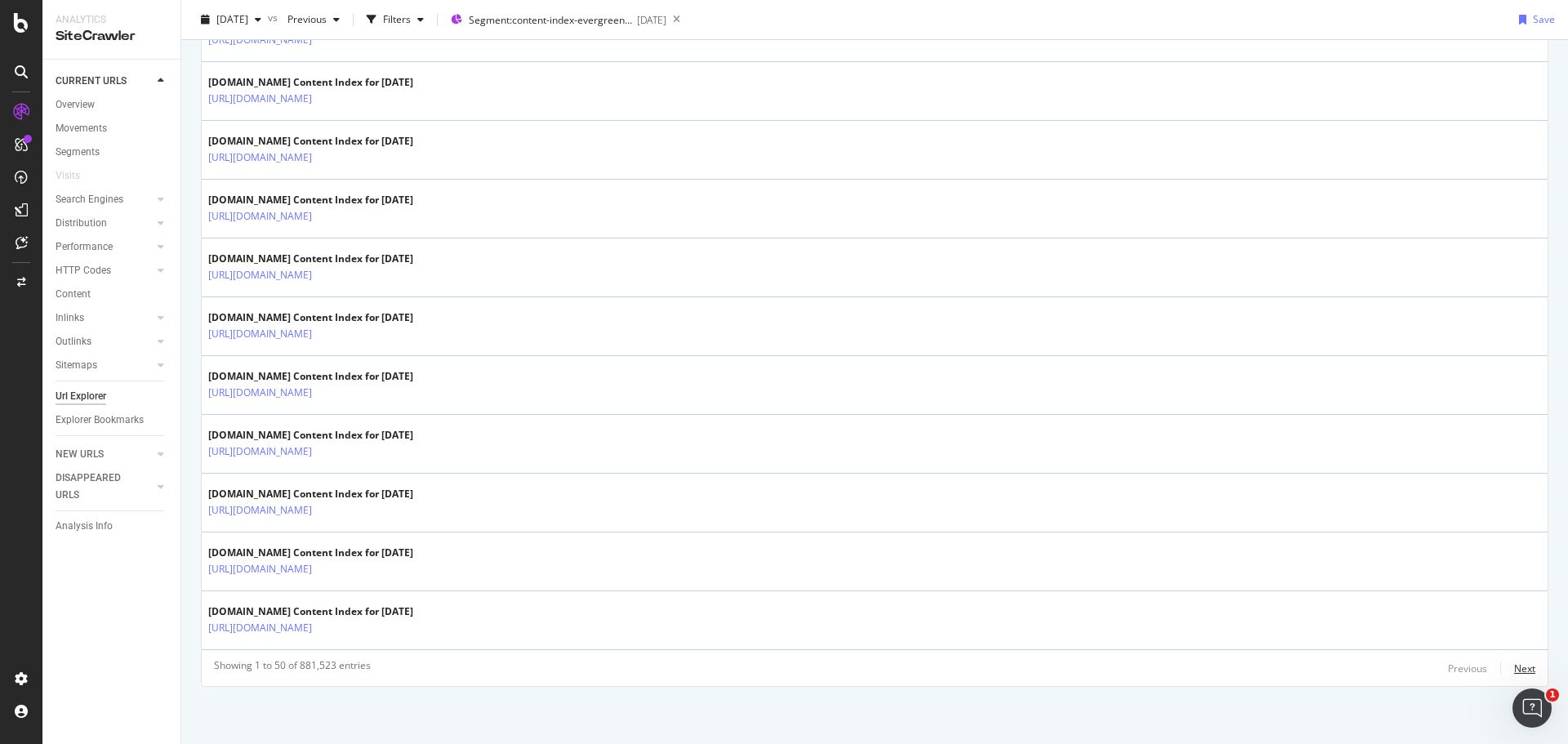
click at [1522, 671] on div "Next" at bounding box center [1525, 668] width 21 height 14
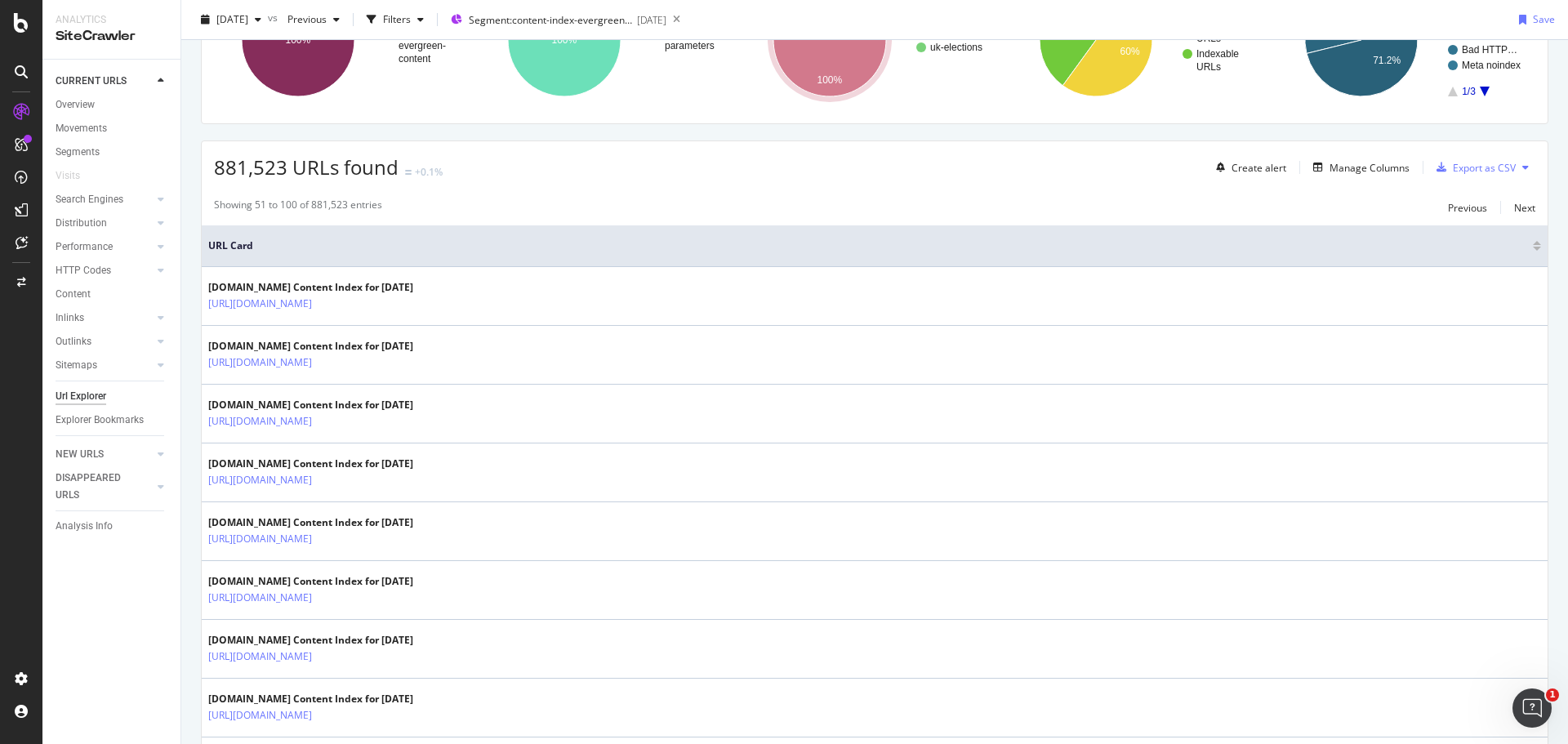
scroll to position [151, 0]
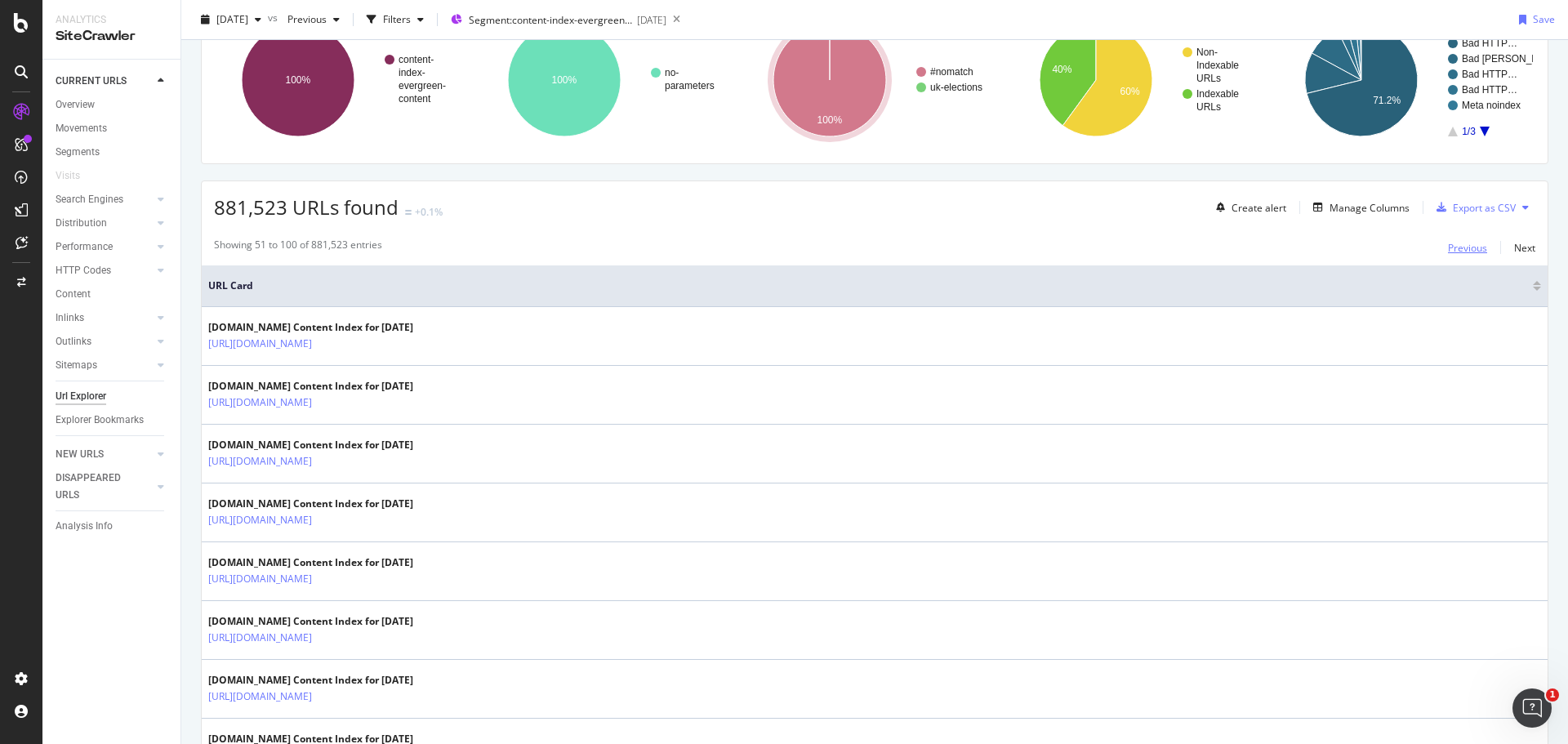
click at [1459, 245] on div "Previous" at bounding box center [1468, 248] width 39 height 14
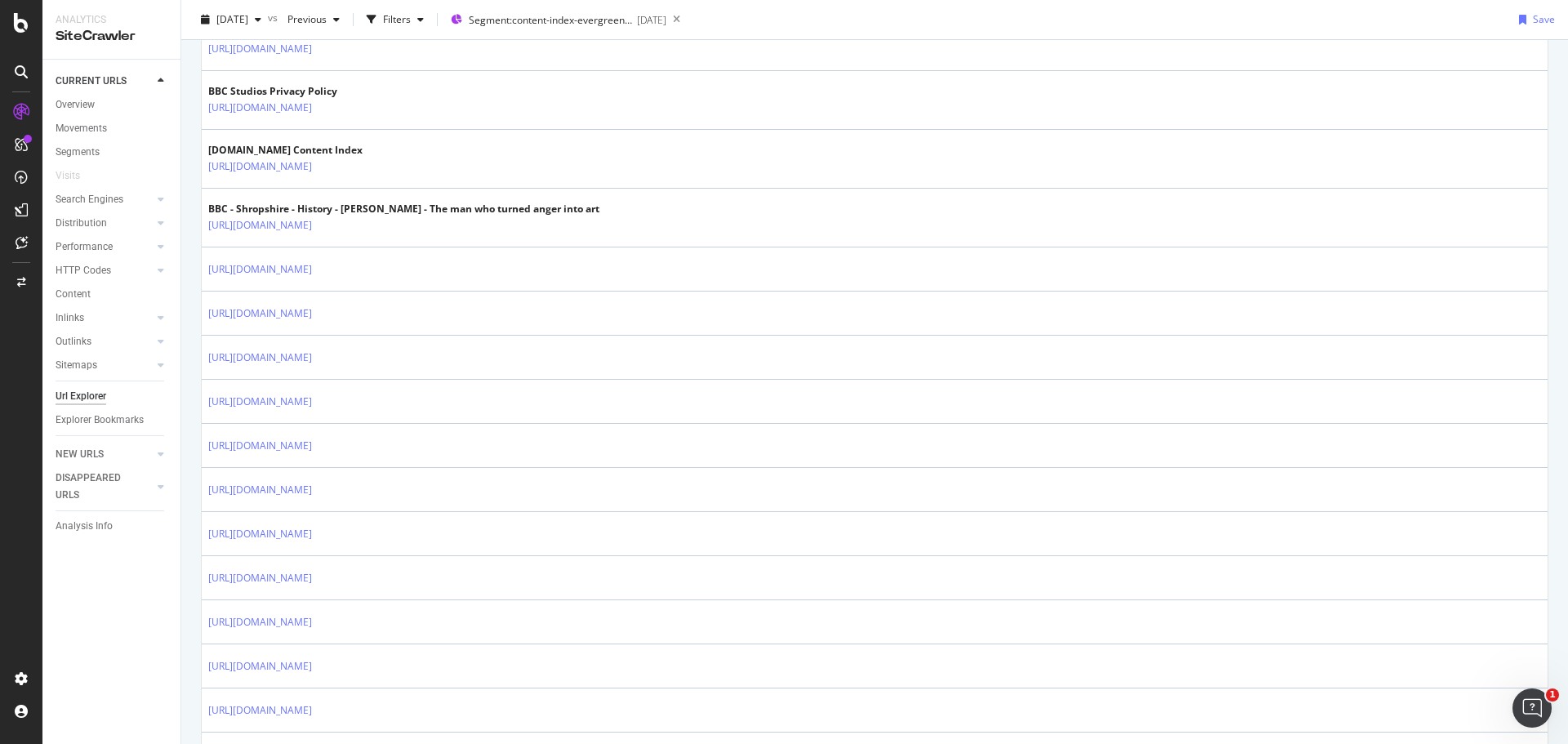
scroll to position [559, 0]
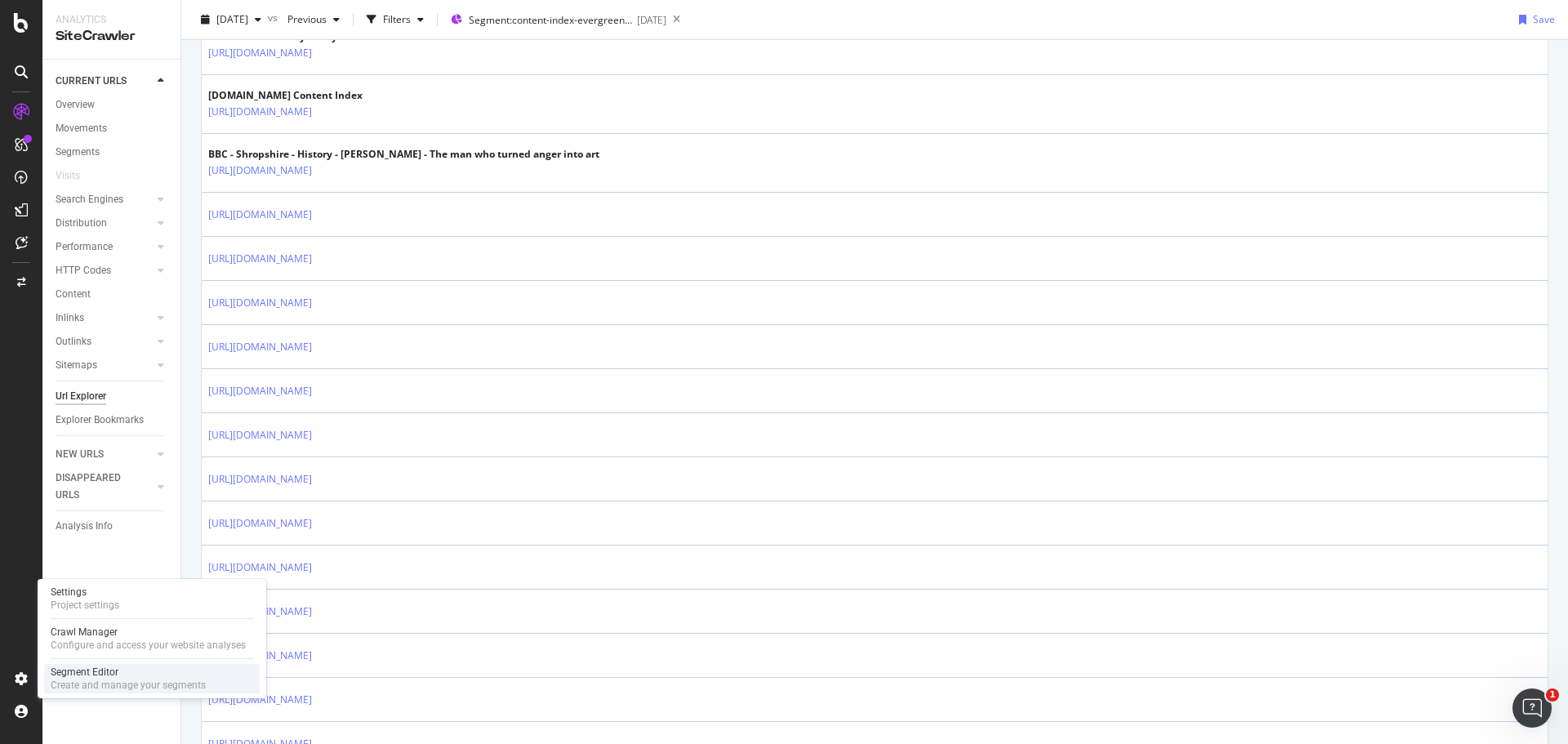
click at [103, 671] on div "Segment Editor" at bounding box center [129, 672] width 155 height 13
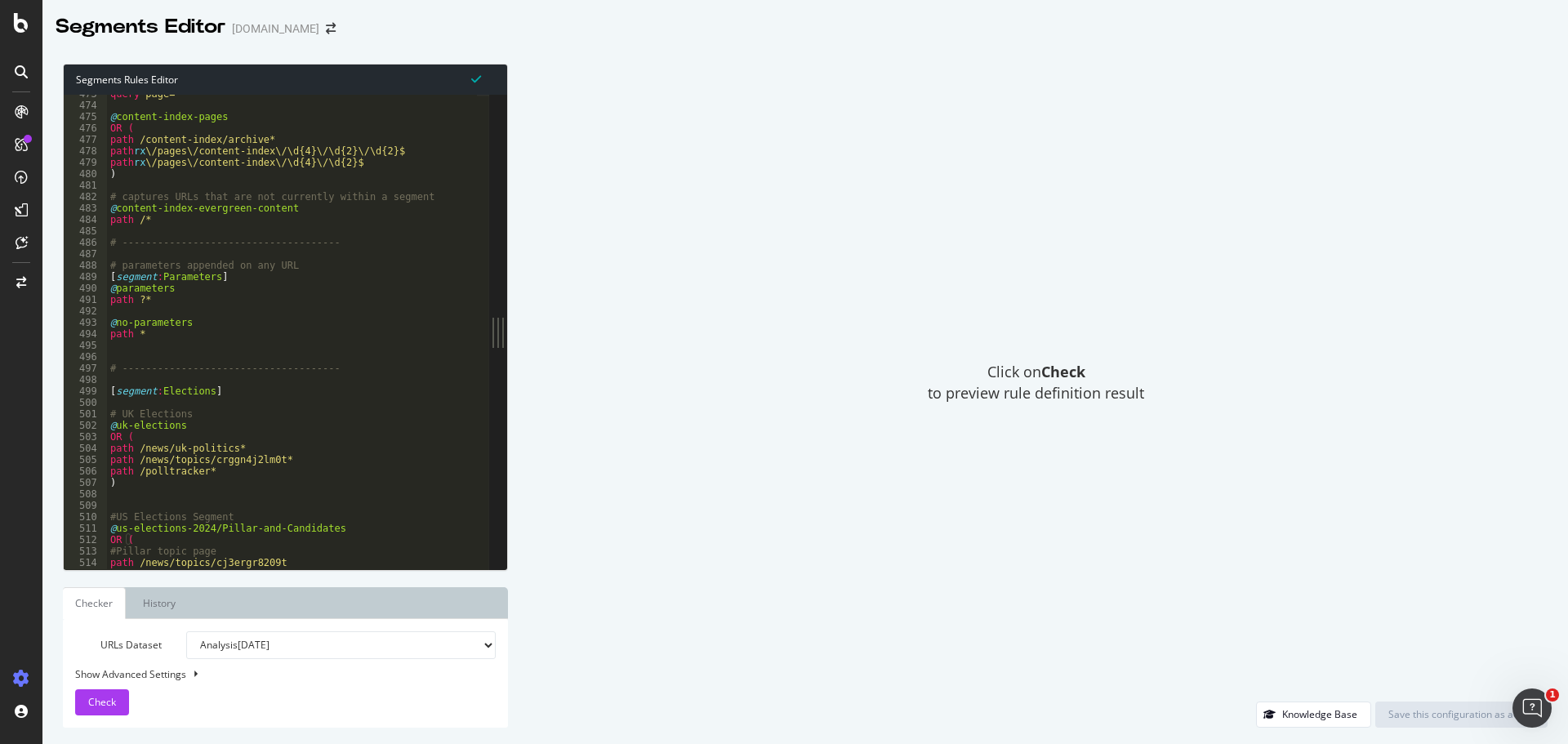
scroll to position [5417, 0]
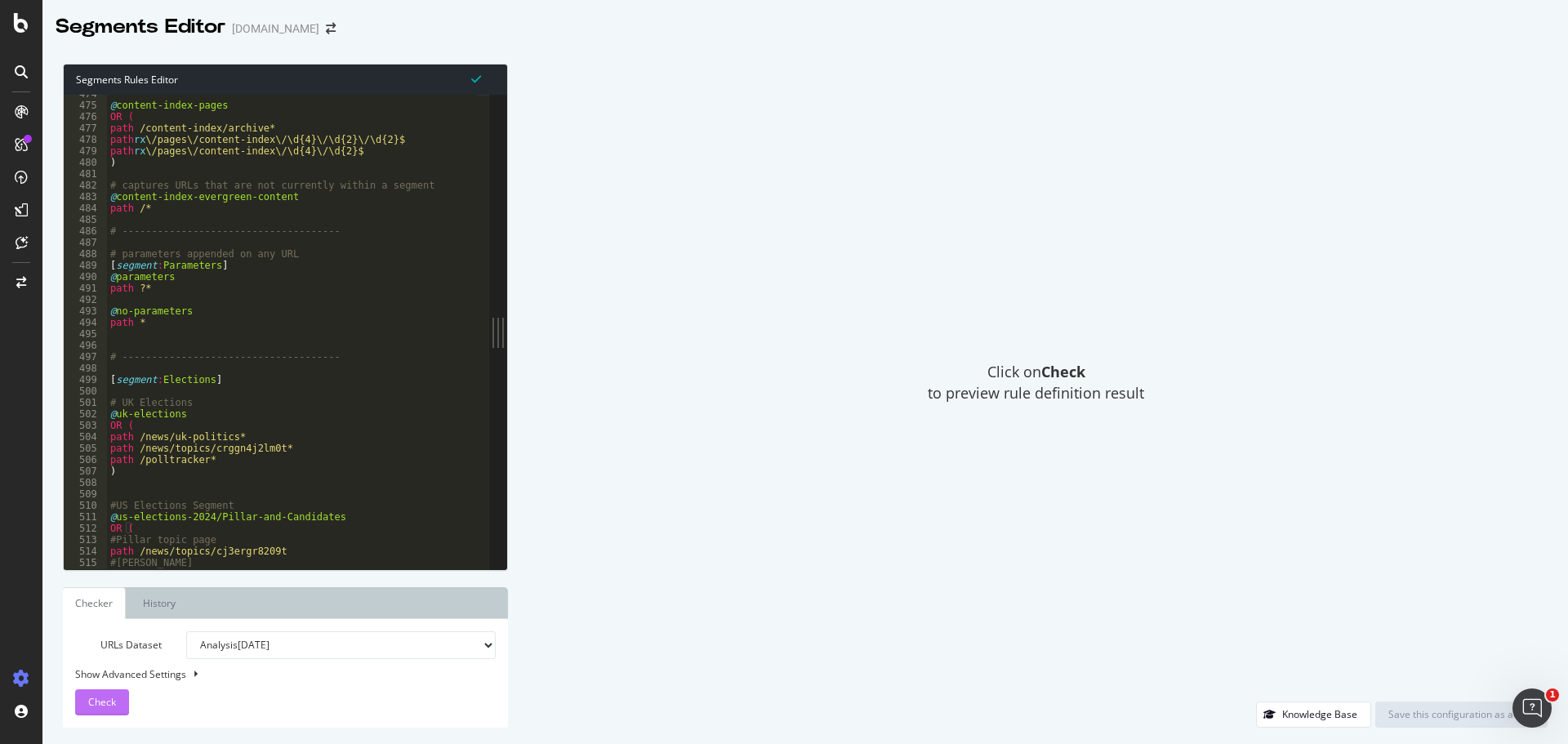
click at [109, 705] on span "Check" at bounding box center [102, 702] width 28 height 14
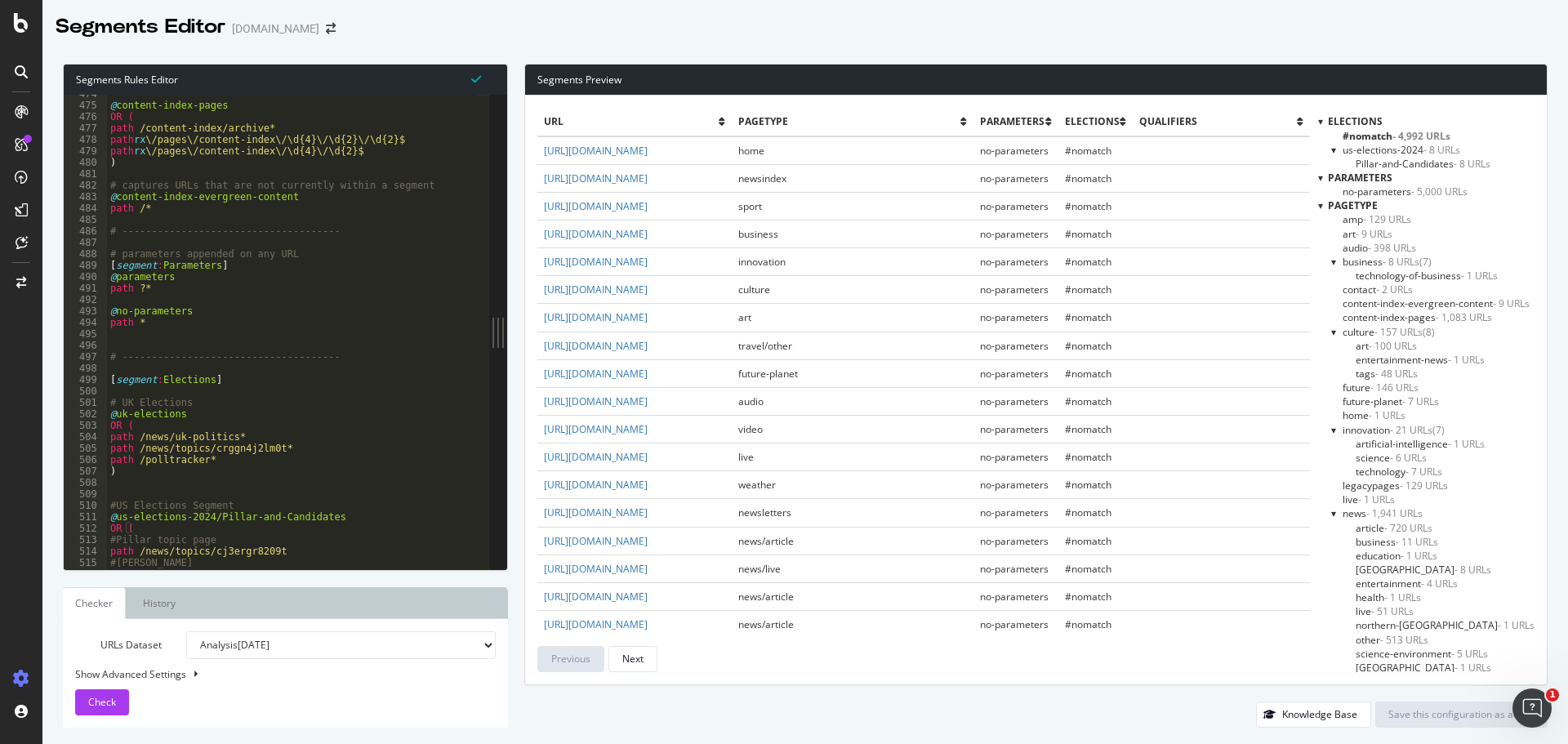
click at [1409, 304] on span "content-index-evergreen-content - 9 URLs" at bounding box center [1436, 303] width 187 height 14
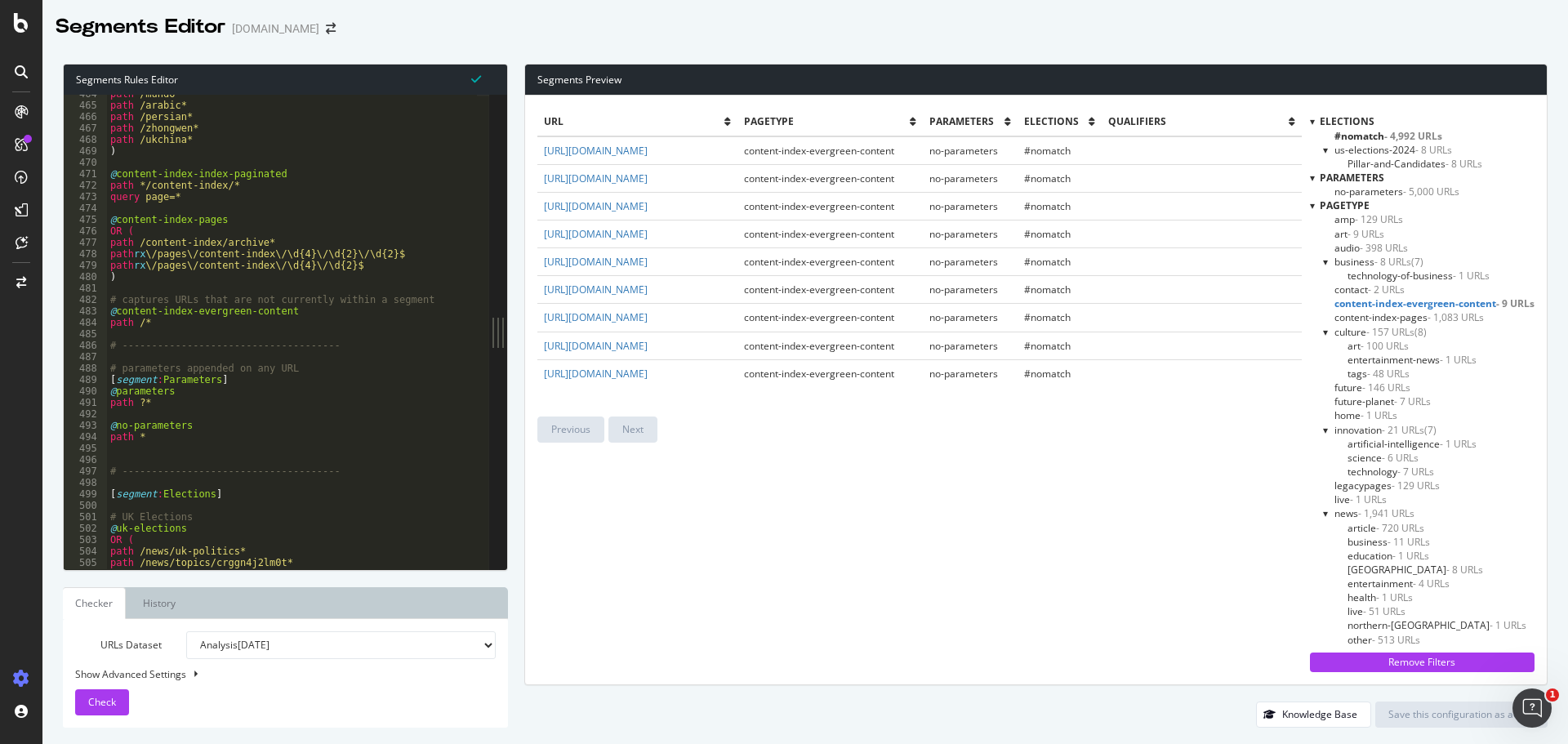
scroll to position [5302, 0]
click at [1409, 316] on span "content-index-pages - 1,083 URLs" at bounding box center [1409, 317] width 149 height 14
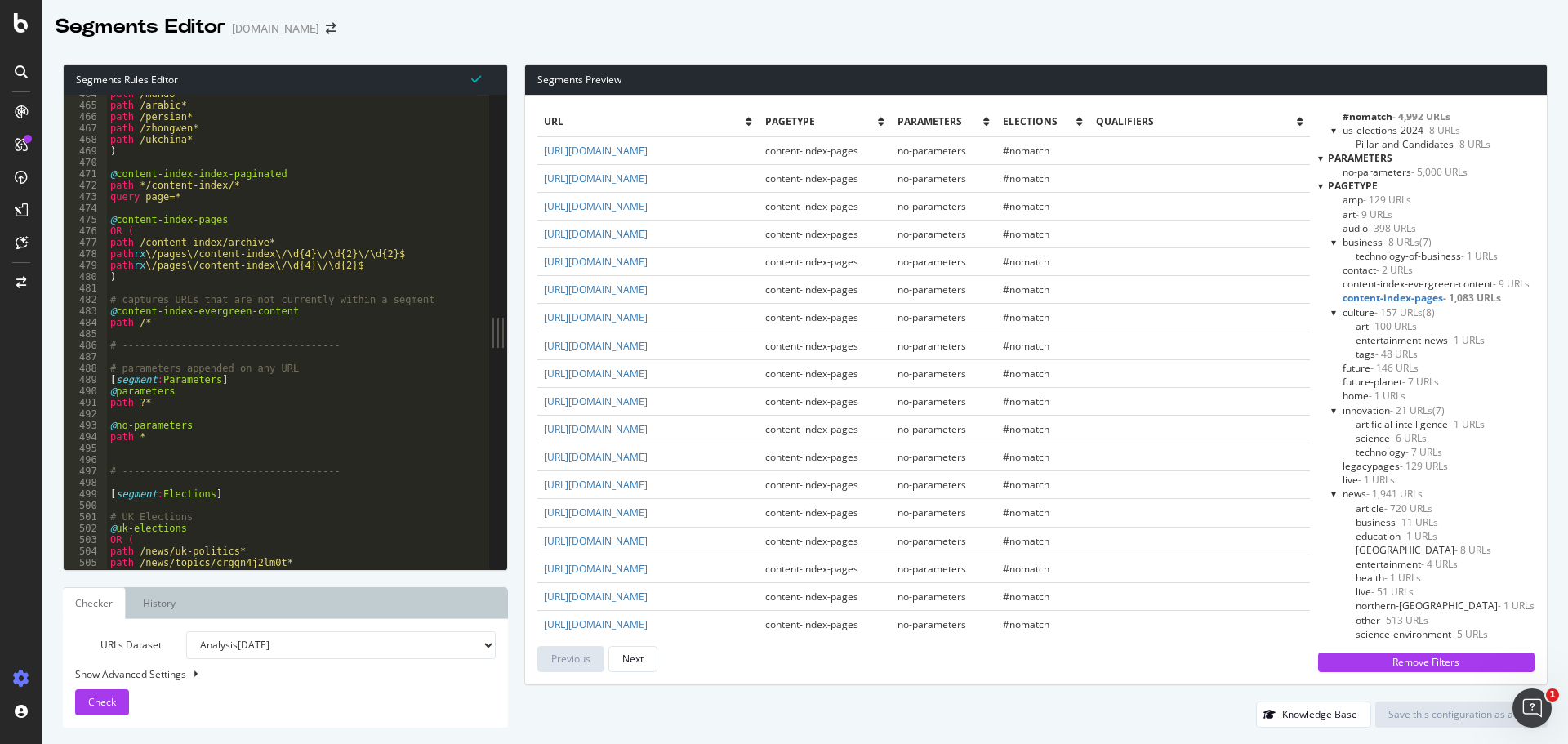
scroll to position [0, 0]
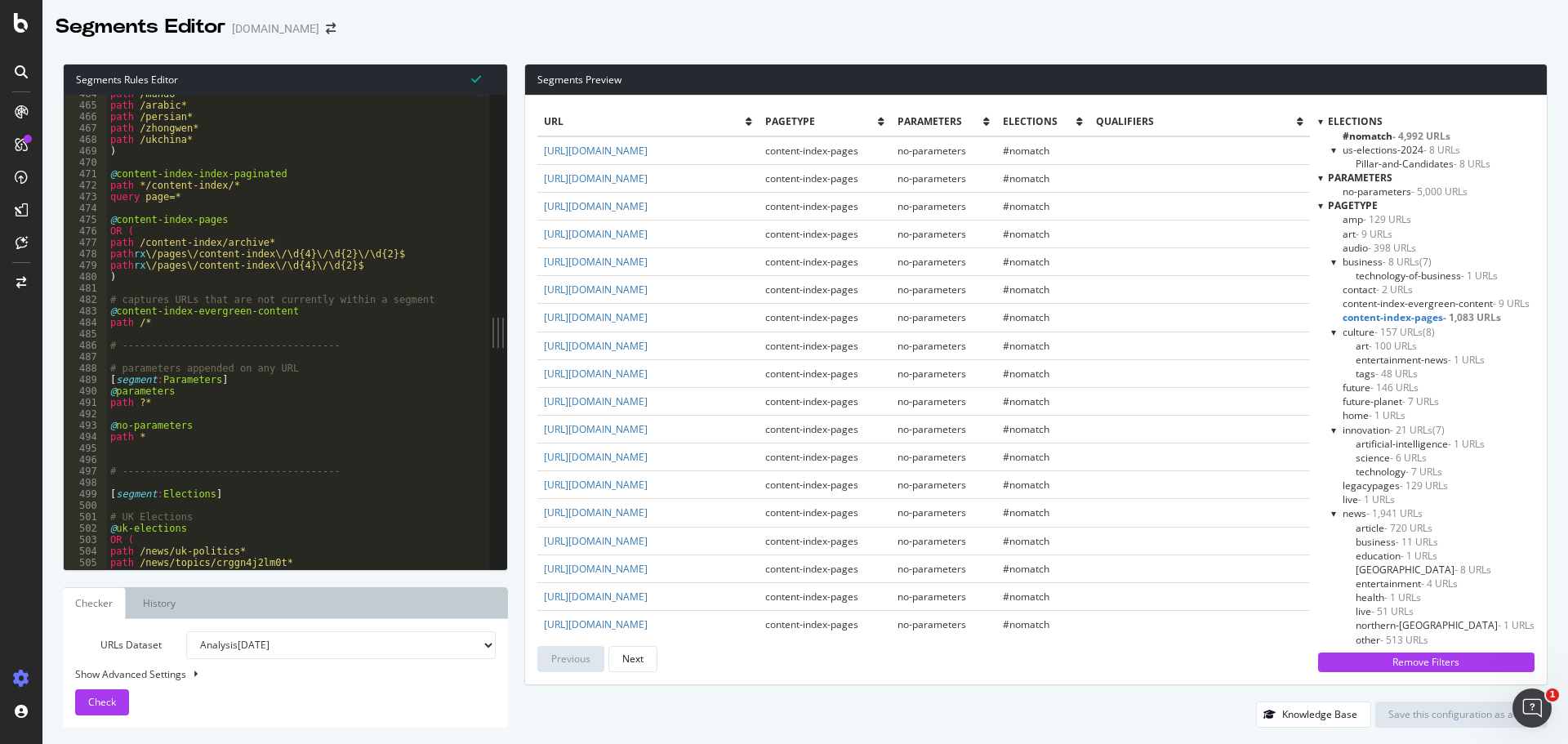
click at [1332, 148] on div at bounding box center [1335, 149] width 7 height 14
click at [1328, 148] on div at bounding box center [1334, 149] width 14 height 7
click at [505, 524] on div at bounding box center [498, 332] width 18 height 474
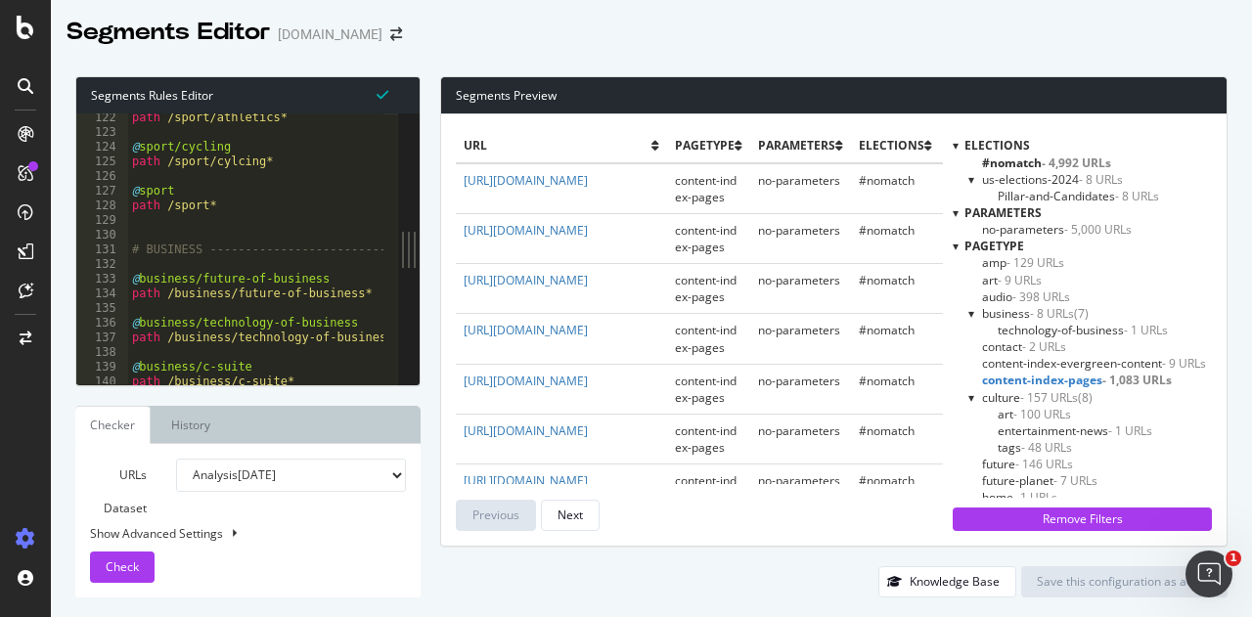
scroll to position [1779, 0]
